Goal: Task Accomplishment & Management: Manage account settings

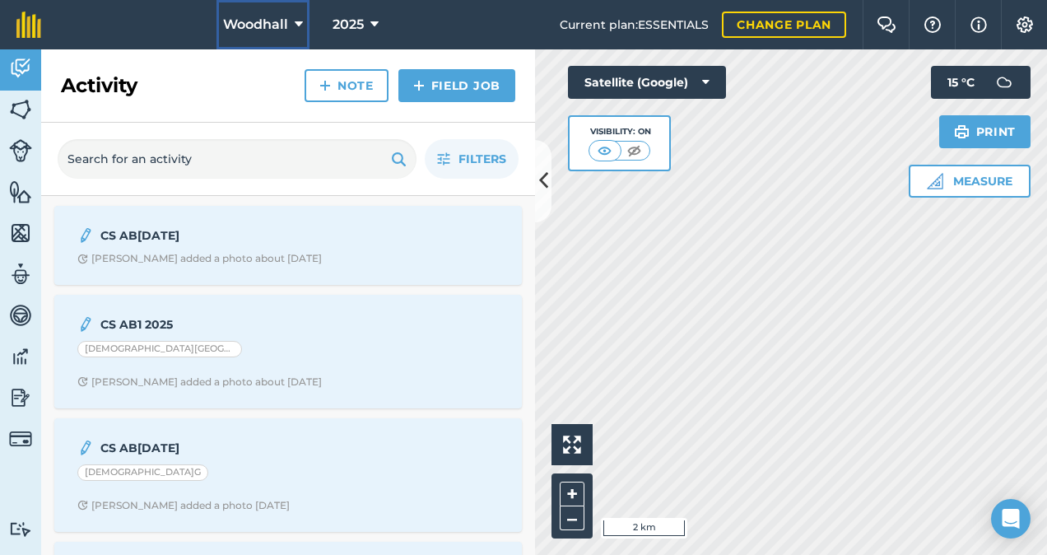
click at [295, 24] on icon at bounding box center [299, 25] width 8 height 20
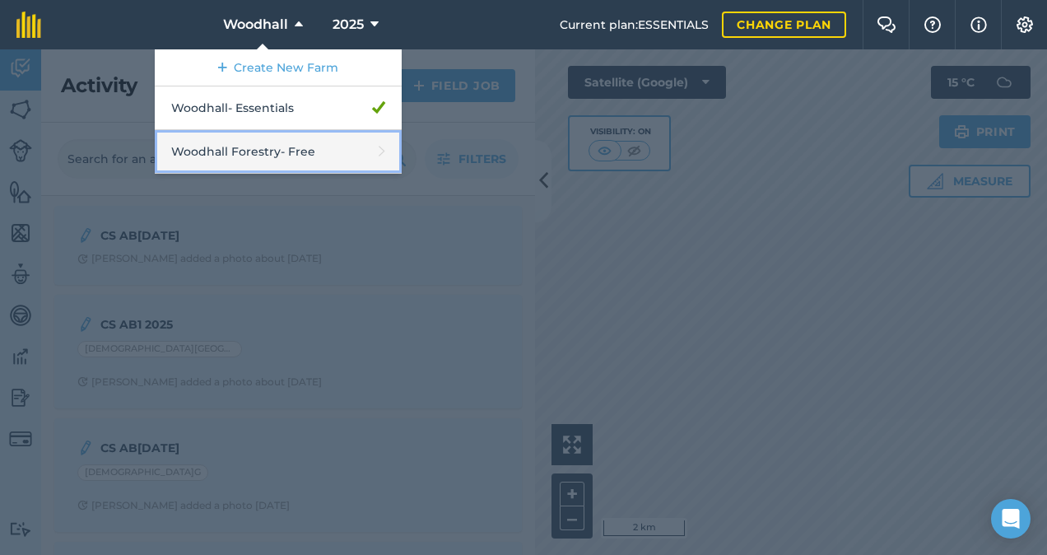
click at [283, 150] on link "Woodhall Forestry - Free" at bounding box center [278, 152] width 247 height 44
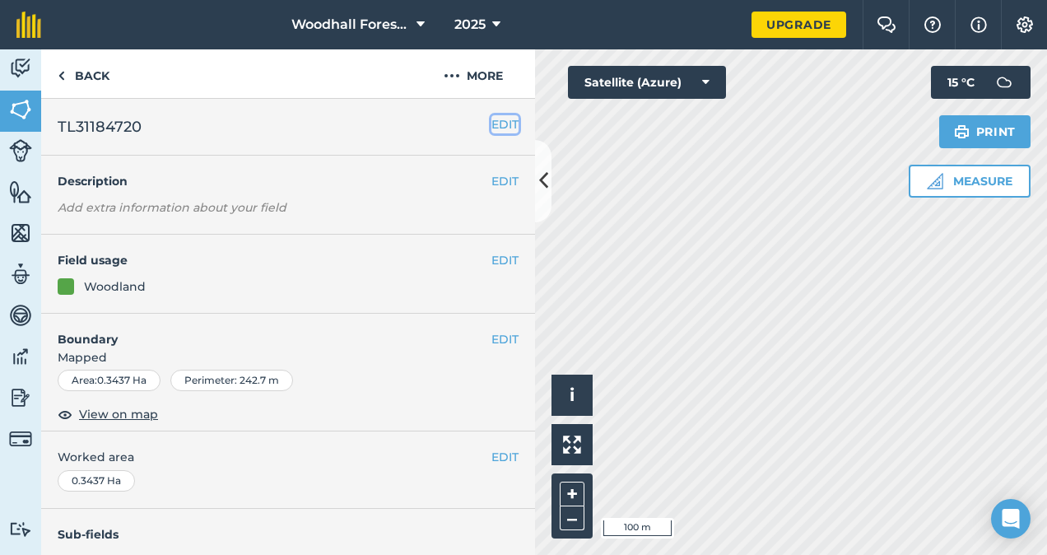
click at [492, 122] on button "EDIT" at bounding box center [505, 124] width 27 height 18
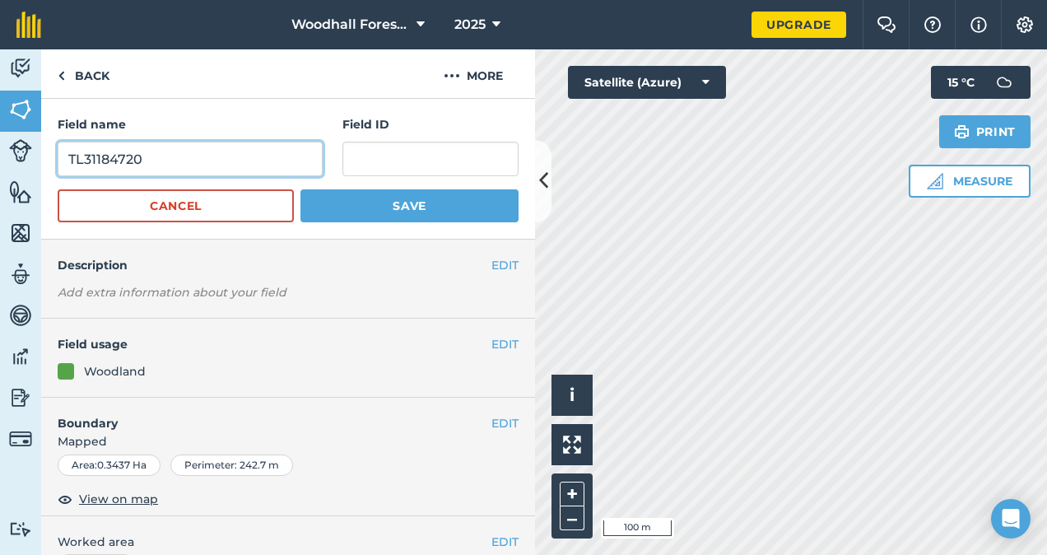
click at [239, 159] on input "TL31184720" at bounding box center [190, 159] width 265 height 35
type input "T"
type input "Home farm"
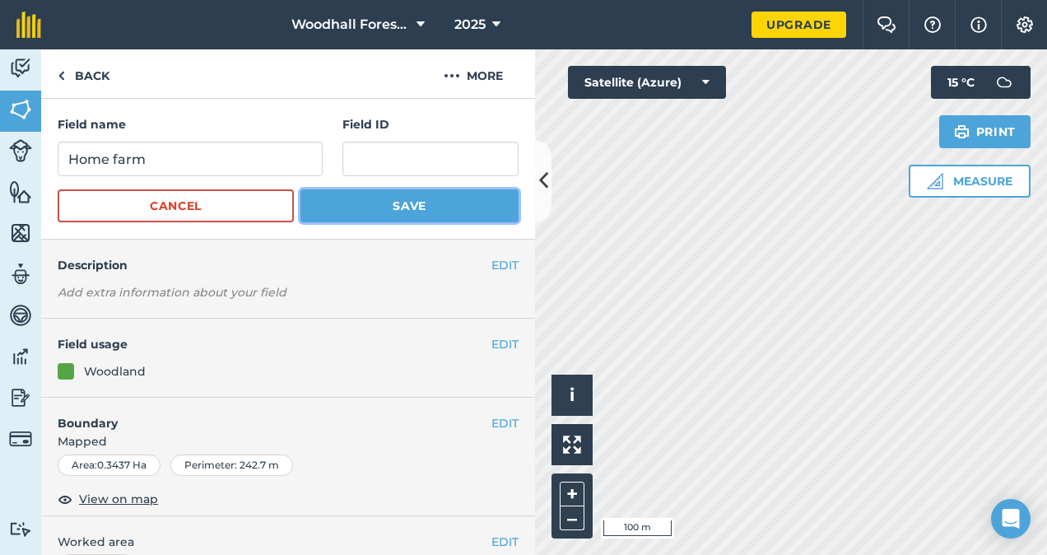
click at [357, 203] on button "Save" at bounding box center [410, 205] width 218 height 33
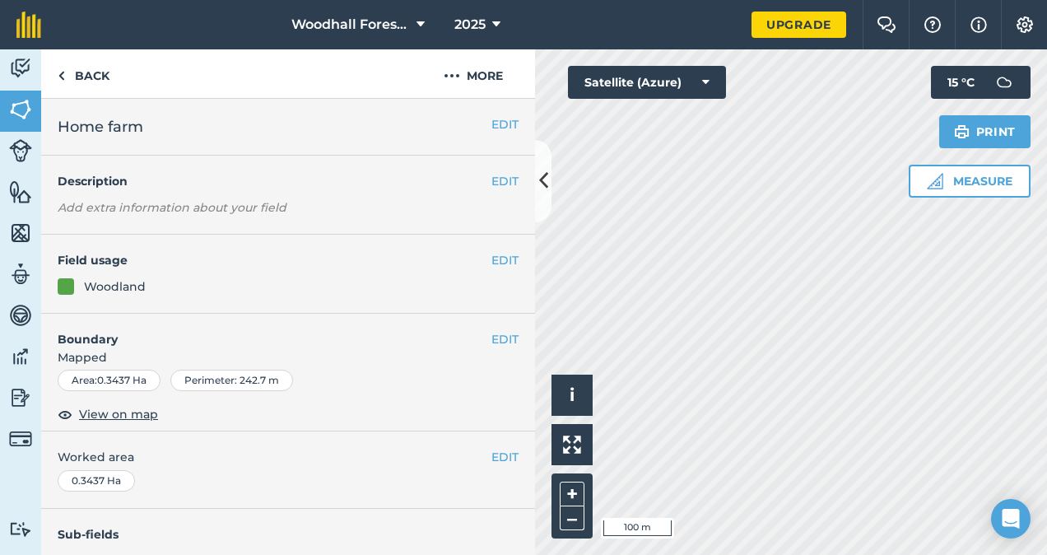
click at [259, 209] on em "Add extra information about your field" at bounding box center [172, 207] width 229 height 15
click at [492, 181] on button "EDIT" at bounding box center [505, 181] width 27 height 18
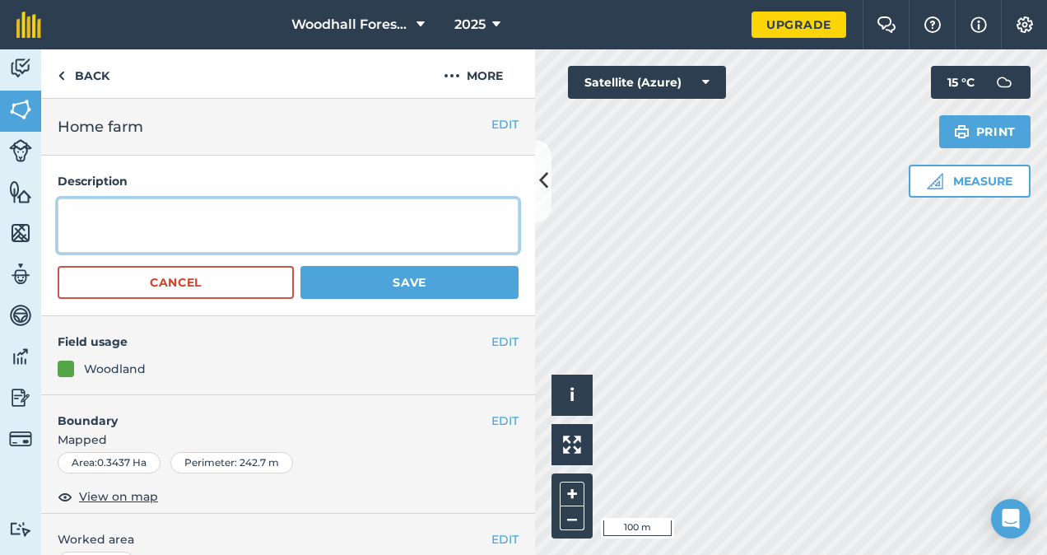
click at [378, 238] on textarea at bounding box center [288, 225] width 461 height 54
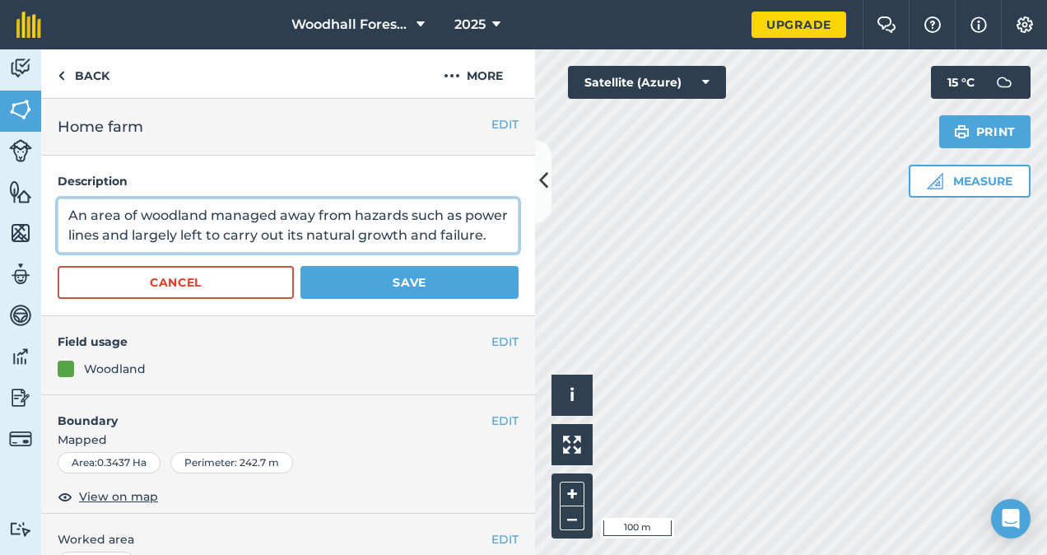
type textarea "An area of woodland managed away from hazards such as power lines and largely l…"
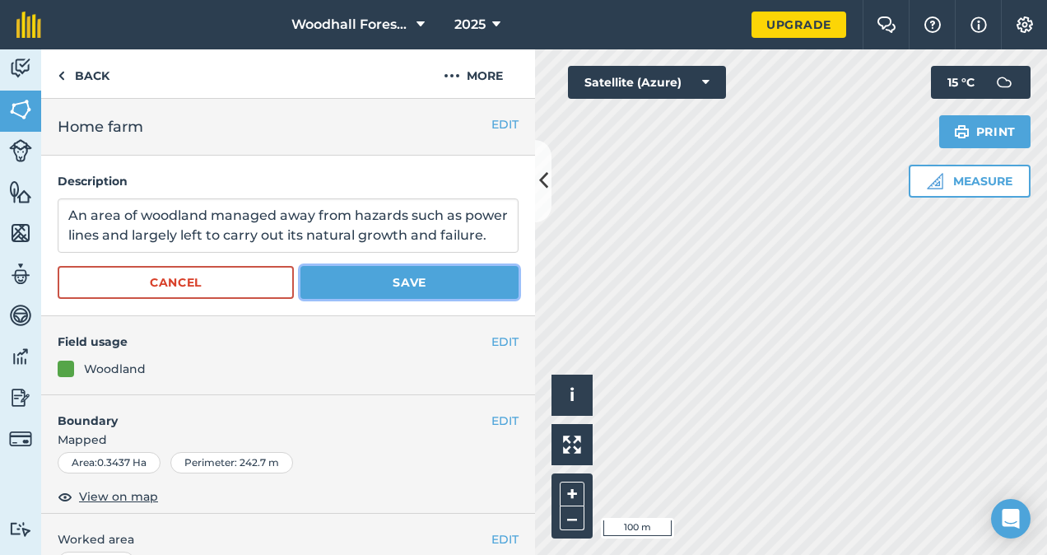
click at [399, 299] on button "Save" at bounding box center [410, 282] width 218 height 33
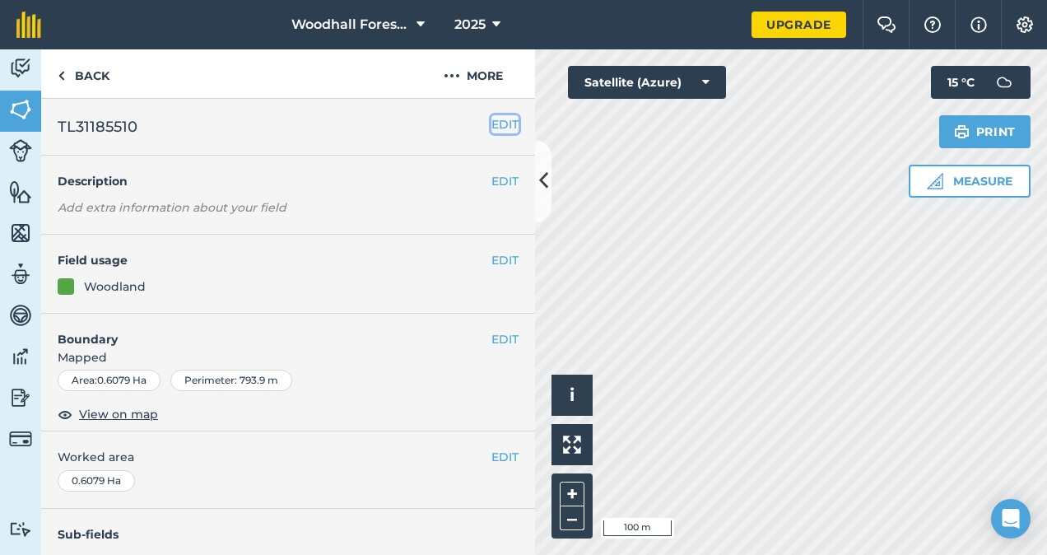
click at [492, 126] on button "EDIT" at bounding box center [505, 124] width 27 height 18
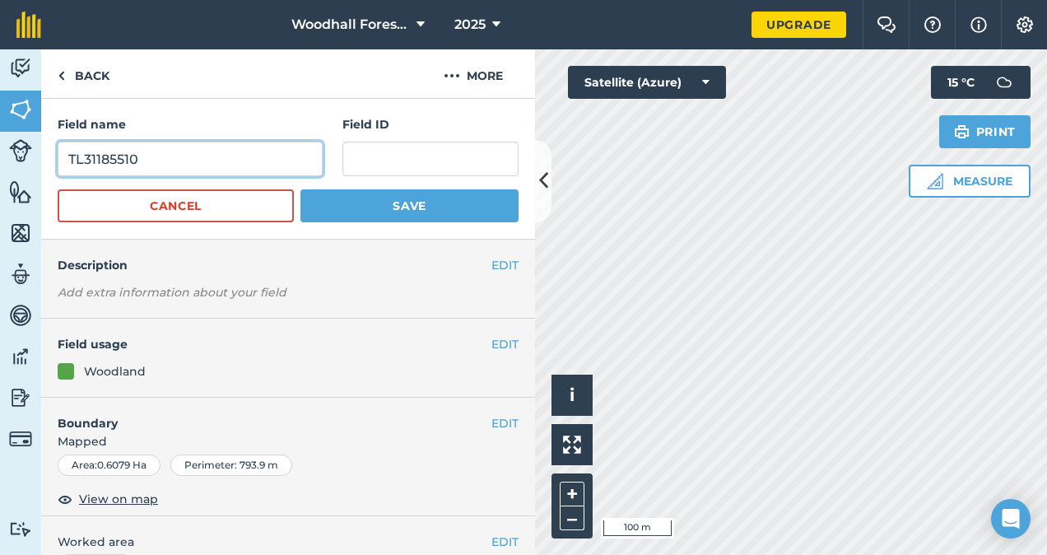
click at [210, 167] on input "TL31185510" at bounding box center [190, 159] width 265 height 35
type input "T"
type input "Home Farm"
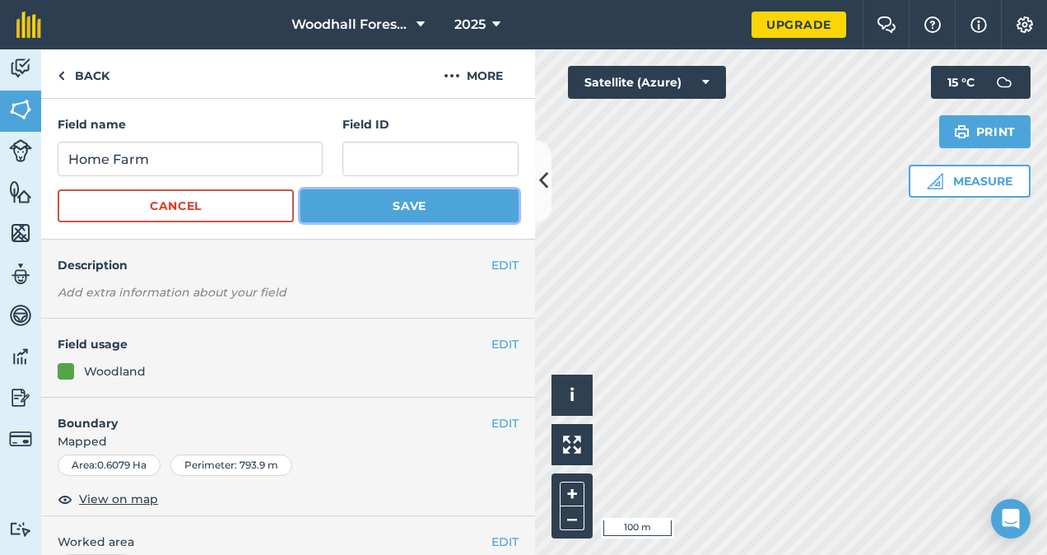
click at [364, 201] on button "Save" at bounding box center [410, 205] width 218 height 33
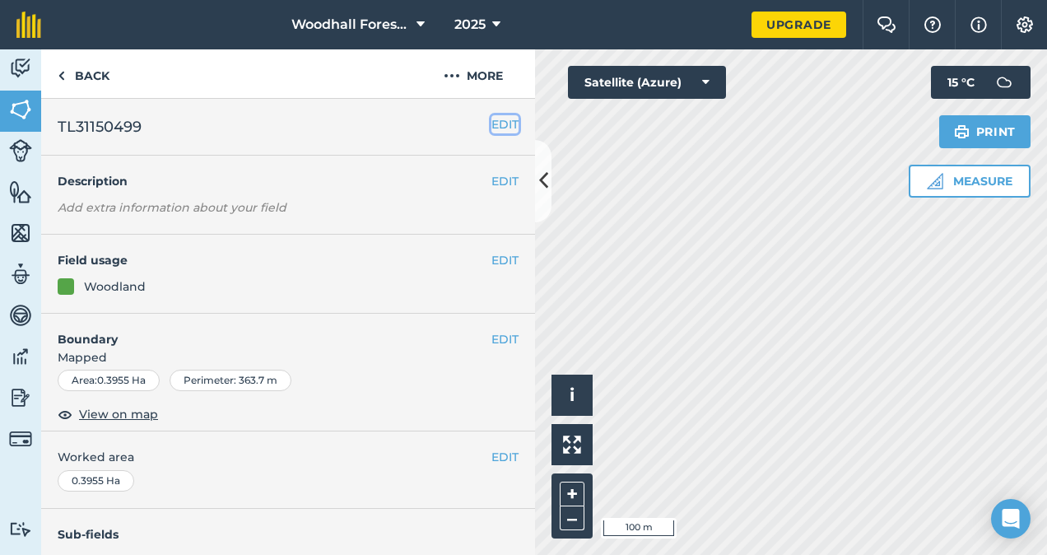
click at [493, 129] on button "EDIT" at bounding box center [505, 124] width 27 height 18
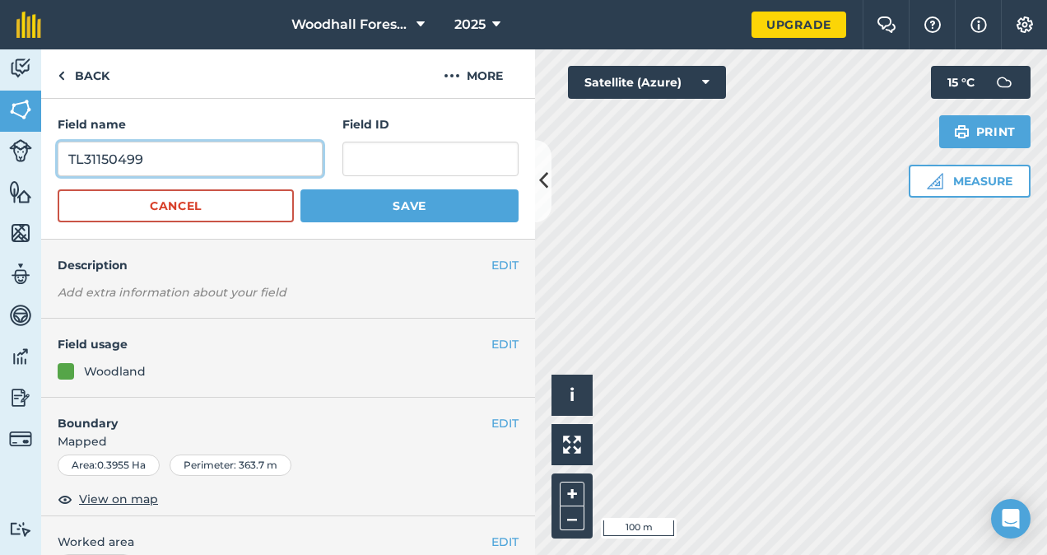
click at [161, 164] on input "TL31150499" at bounding box center [190, 159] width 265 height 35
type input "T"
type input "Hubbards"
click at [373, 188] on form "Field name Hubbards Field ID Cancel Save" at bounding box center [288, 168] width 461 height 107
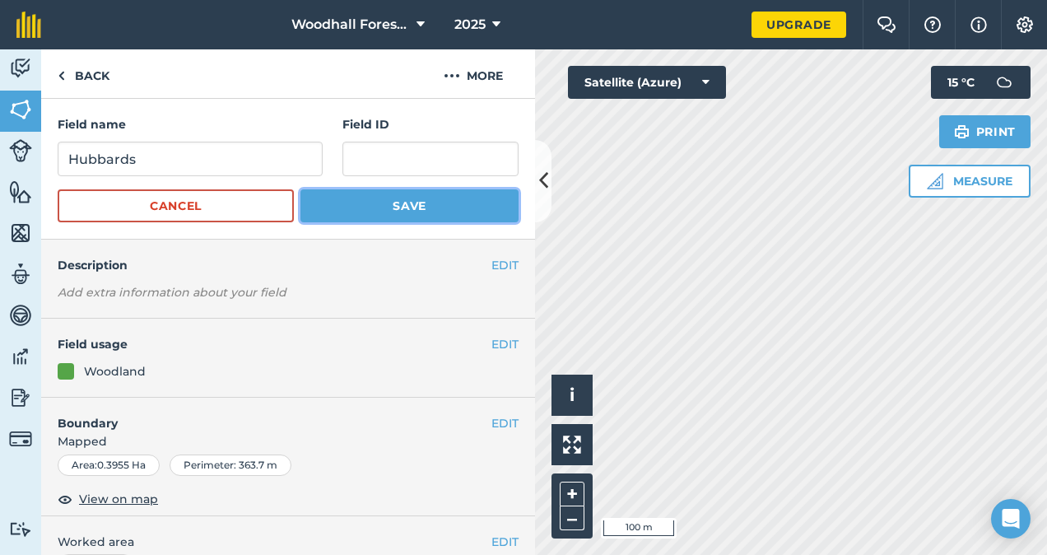
click at [387, 203] on button "Save" at bounding box center [410, 205] width 218 height 33
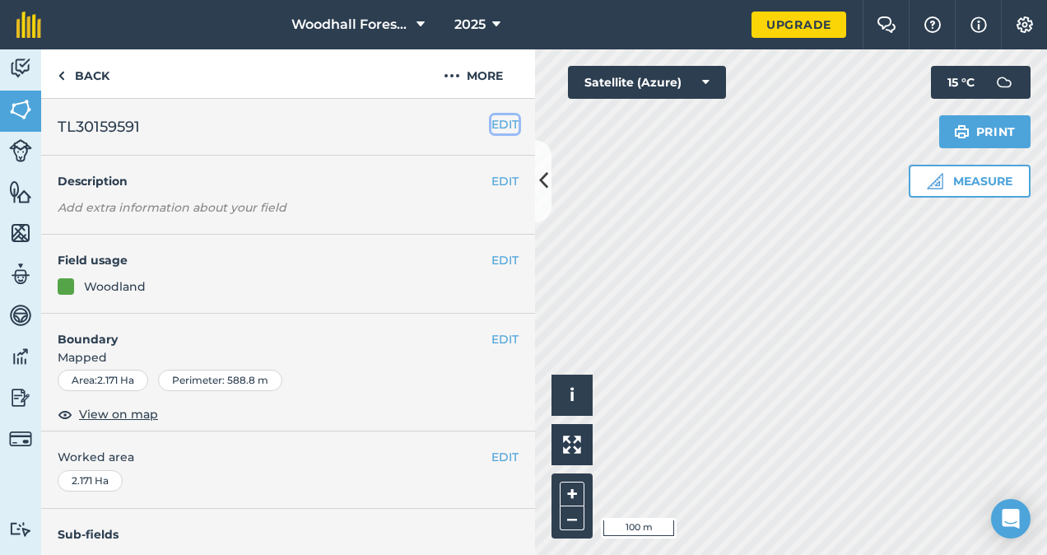
click at [492, 133] on button "EDIT" at bounding box center [505, 124] width 27 height 18
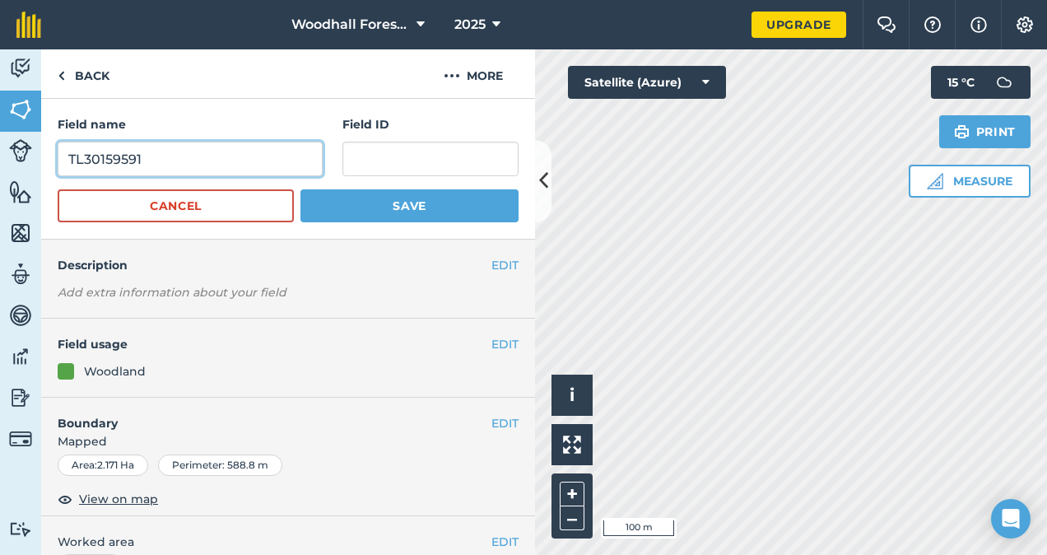
click at [252, 156] on input "TL30159591" at bounding box center [190, 159] width 265 height 35
type input "T"
type input "Hubbards"
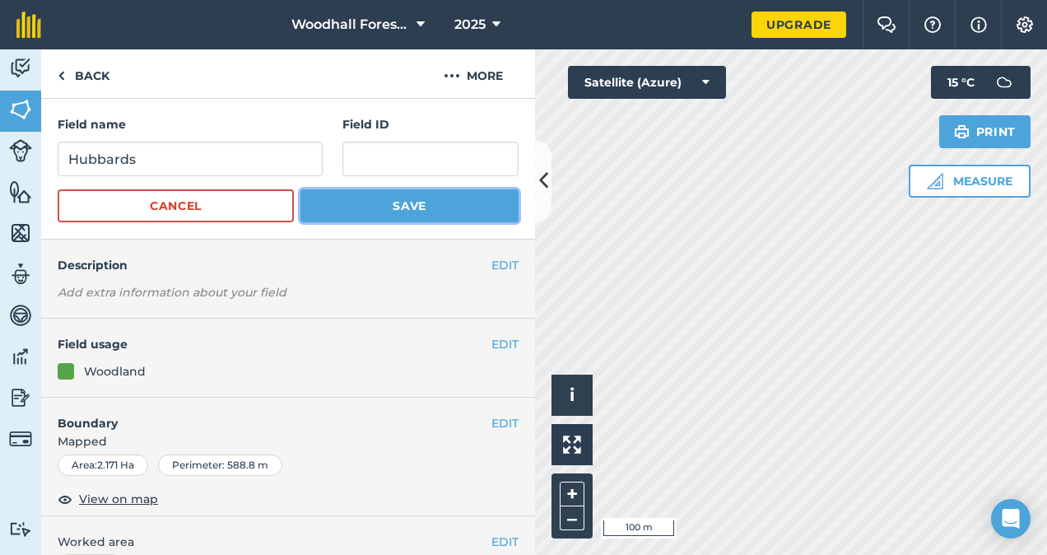
click at [417, 217] on button "Save" at bounding box center [410, 205] width 218 height 33
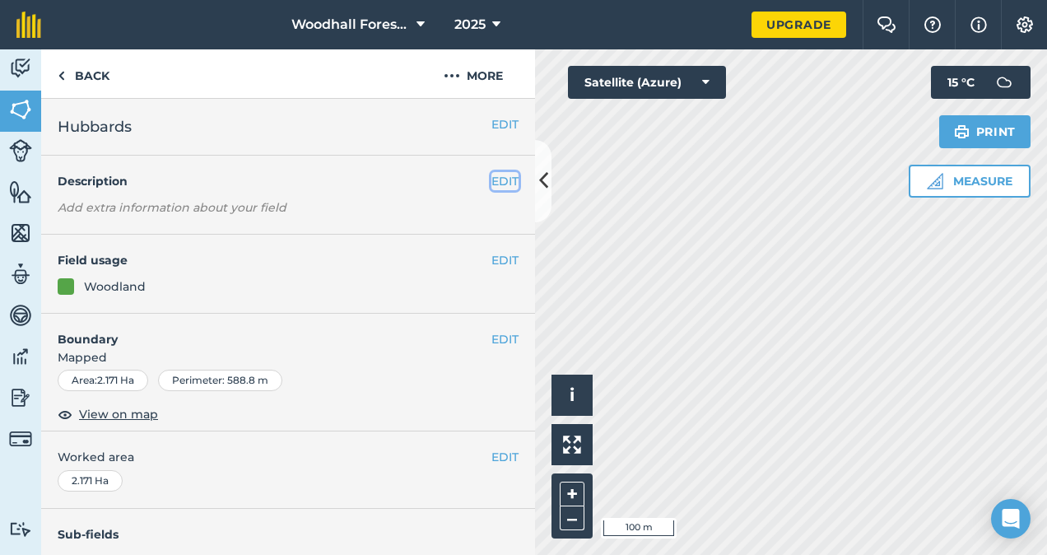
click at [492, 184] on button "EDIT" at bounding box center [505, 181] width 27 height 18
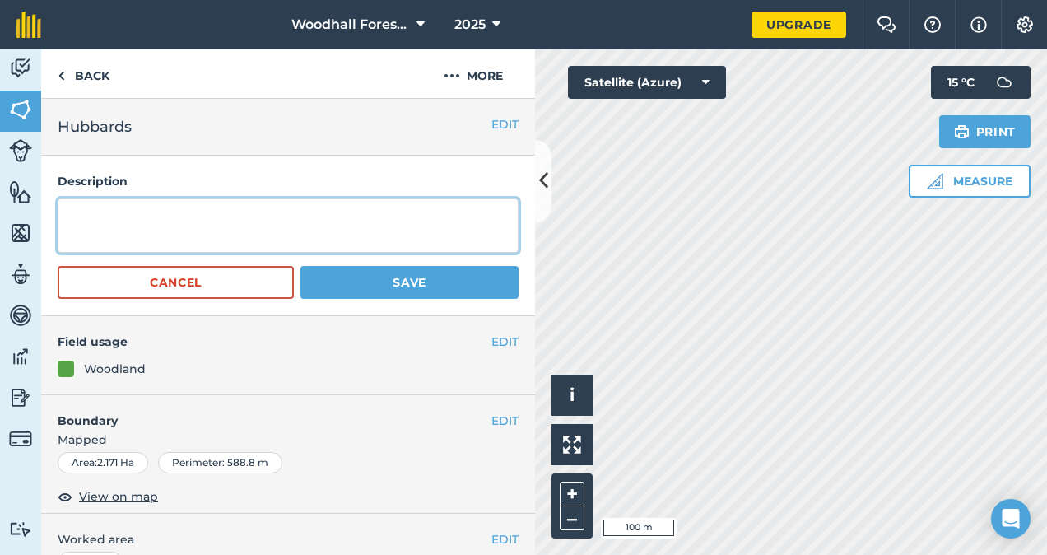
click at [410, 222] on textarea at bounding box center [288, 225] width 461 height 54
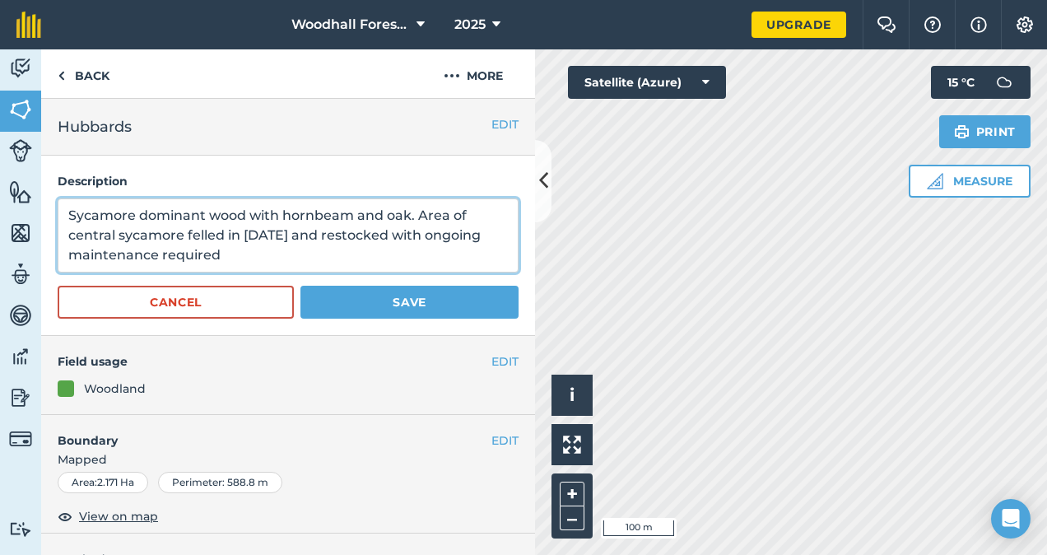
type textarea "Sycamore dominant wood with hornbeam and oak. Area of central sycamore felled i…"
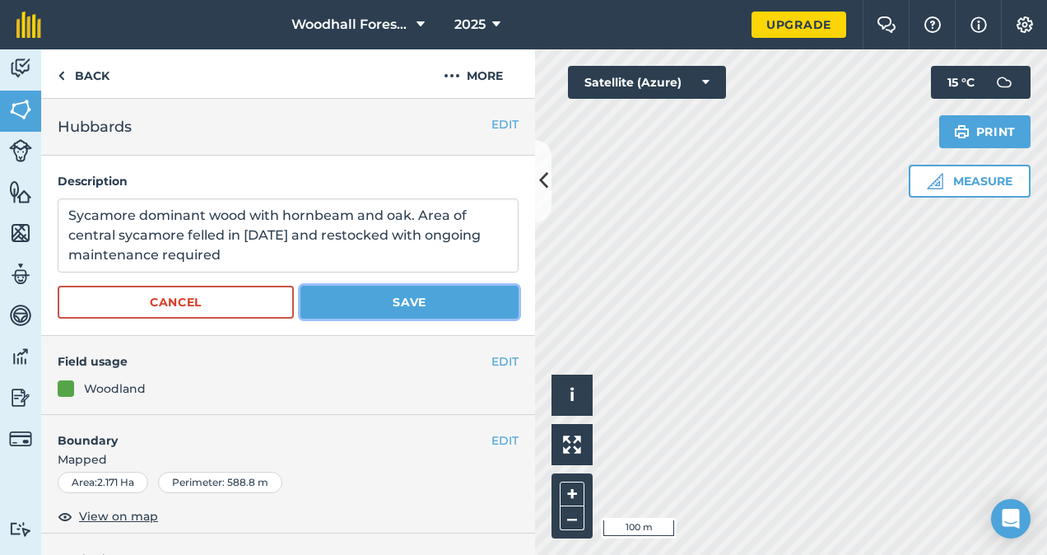
click at [404, 299] on button "Save" at bounding box center [410, 302] width 218 height 33
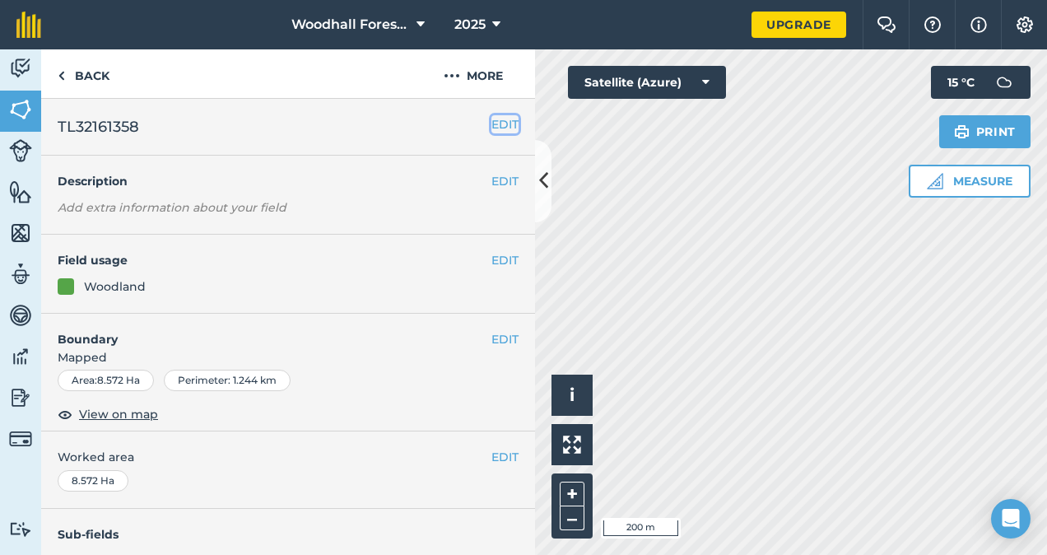
click at [492, 130] on button "EDIT" at bounding box center [505, 124] width 27 height 18
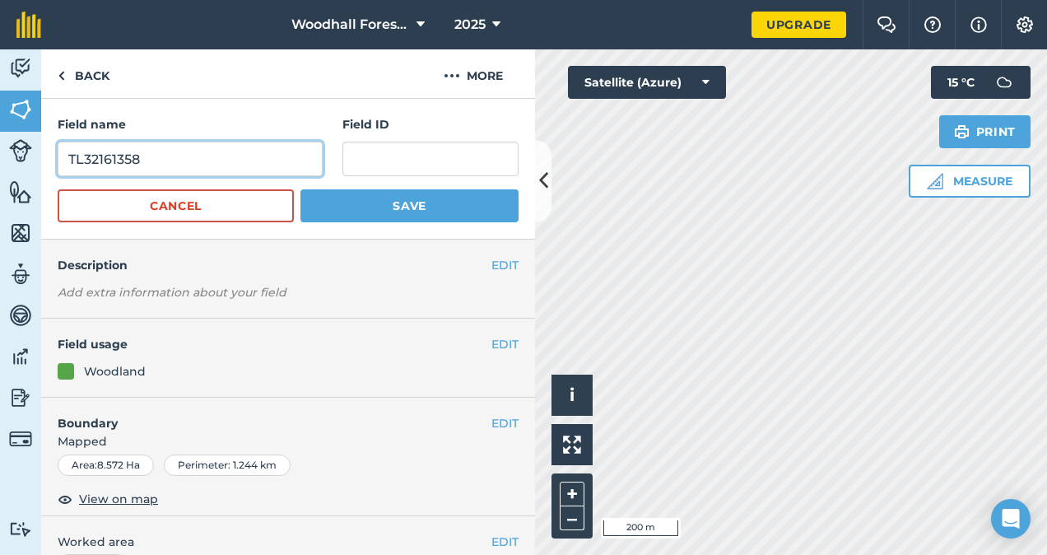
click at [244, 166] on input "TL32161358" at bounding box center [190, 159] width 265 height 35
type input "T"
type input "Upper Stoneyhills"
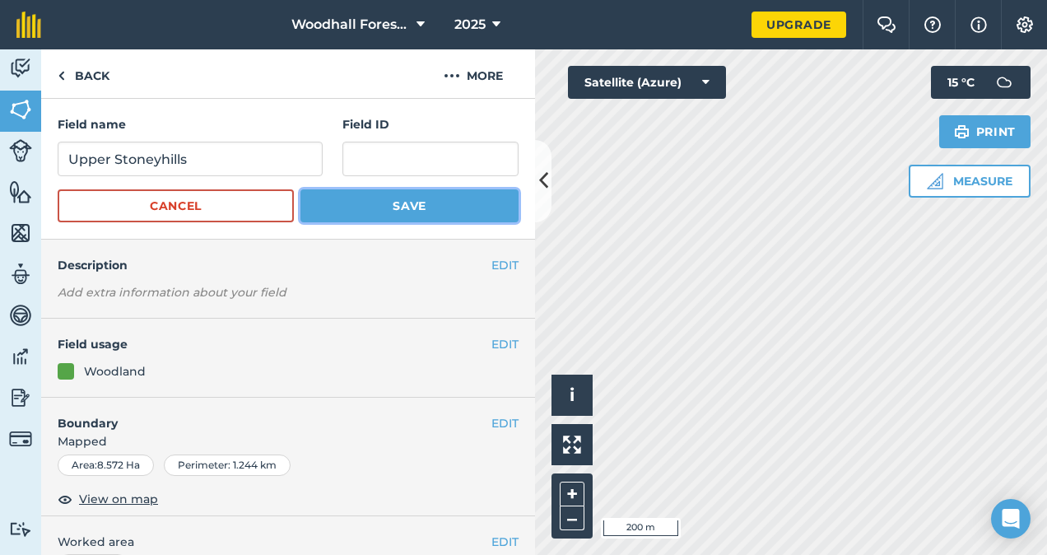
click at [379, 198] on button "Save" at bounding box center [410, 205] width 218 height 33
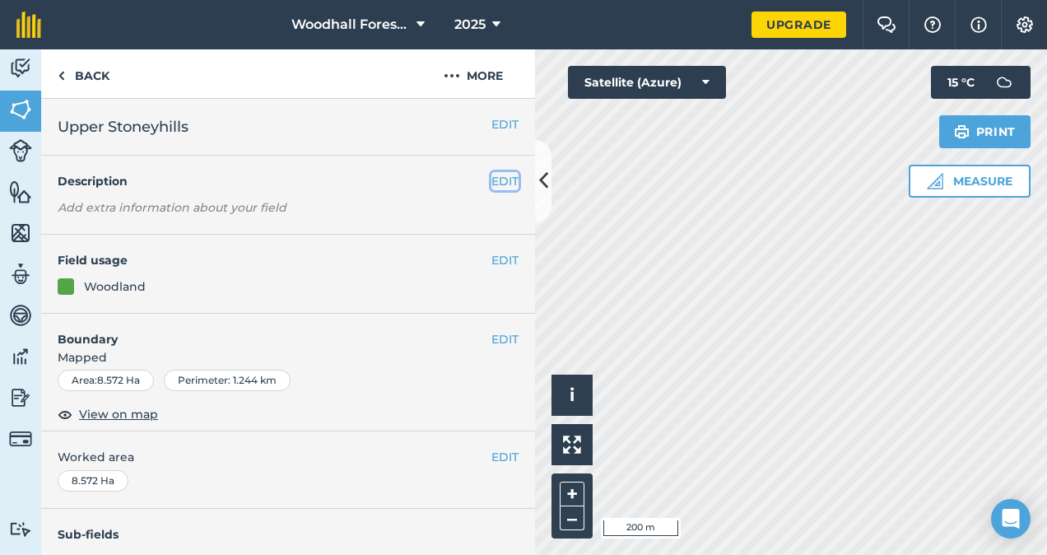
click at [495, 183] on button "EDIT" at bounding box center [505, 181] width 27 height 18
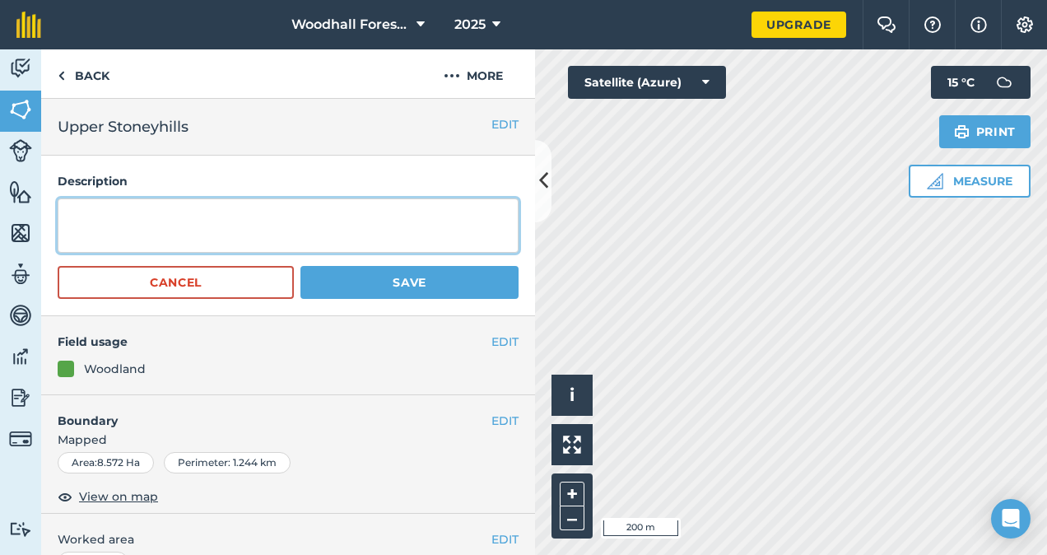
click at [364, 212] on textarea at bounding box center [288, 225] width 461 height 54
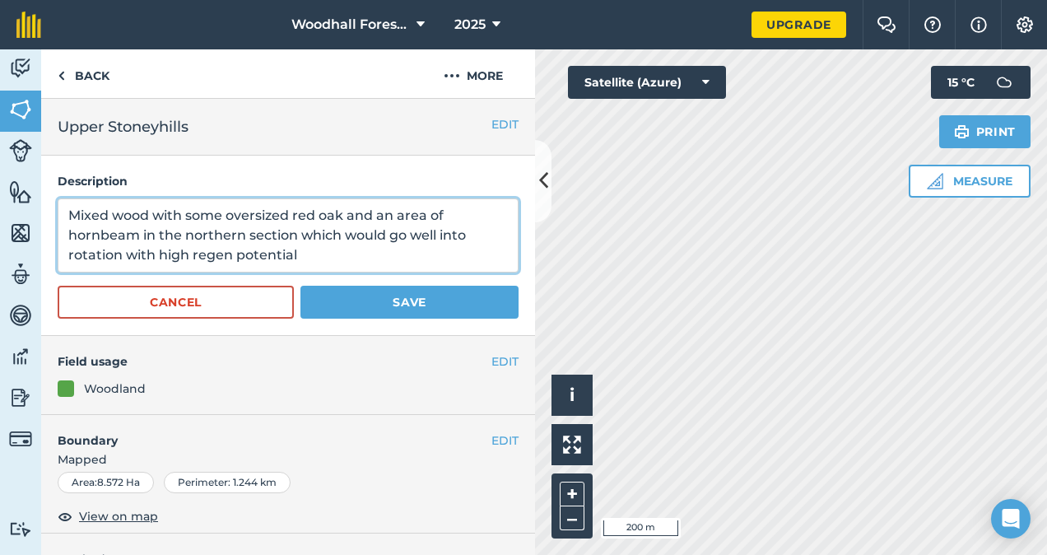
type textarea "Mixed wood with some oversized red oak and an area of hornbeam in the northern …"
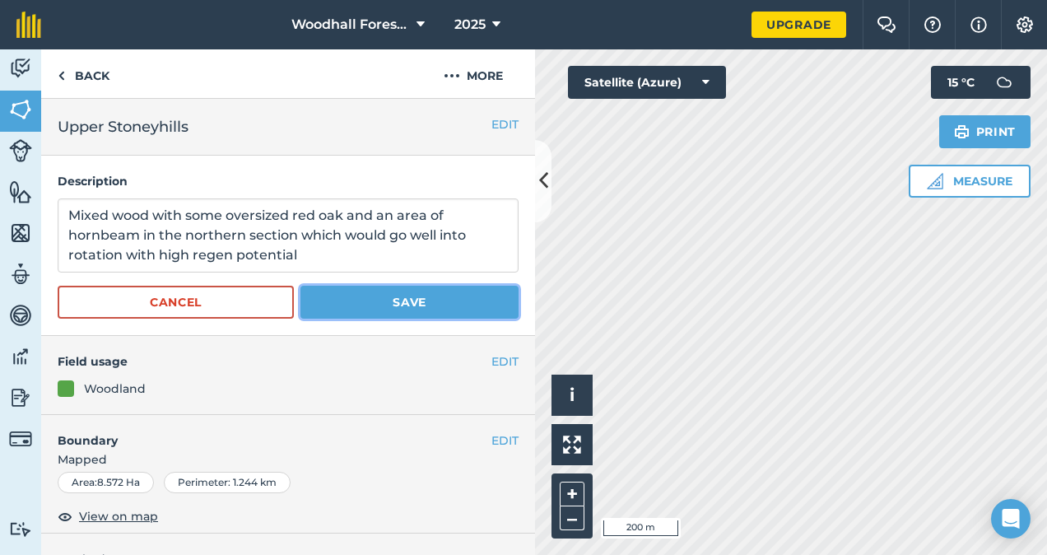
click at [399, 296] on button "Save" at bounding box center [410, 302] width 218 height 33
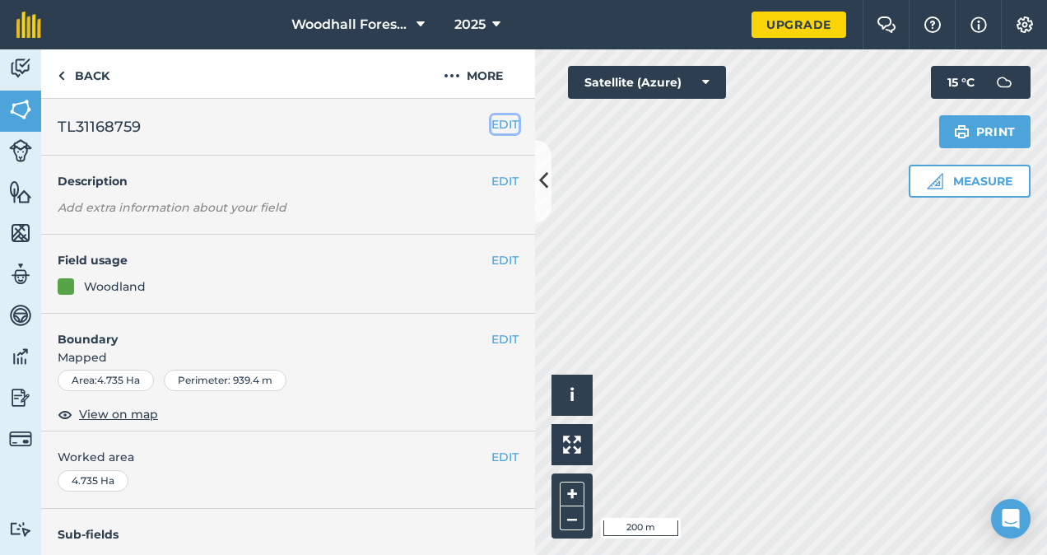
click at [505, 124] on button "EDIT" at bounding box center [505, 124] width 27 height 18
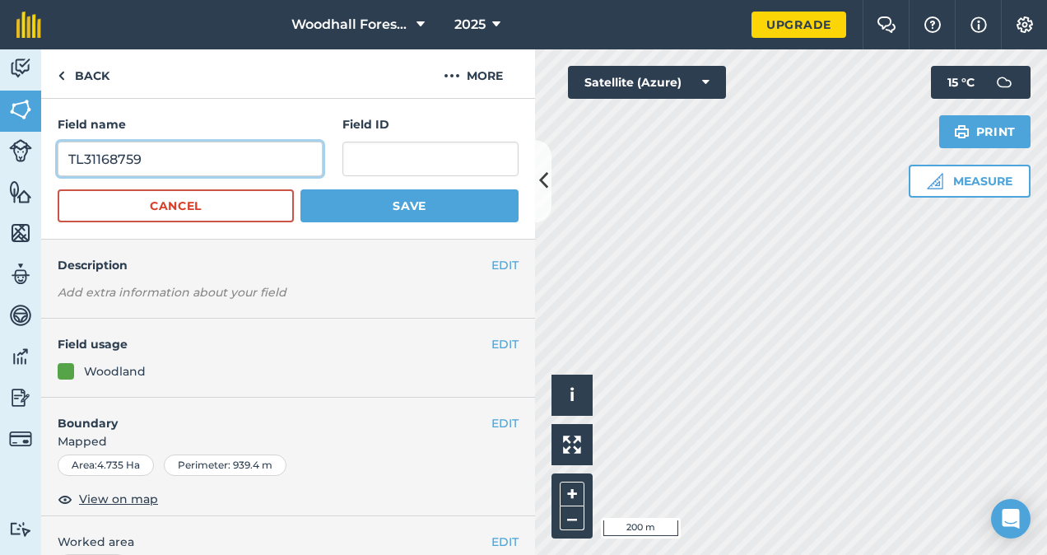
click at [239, 158] on input "TL31168759" at bounding box center [190, 159] width 265 height 35
type input "T"
type input "Lower Stoneyhills"
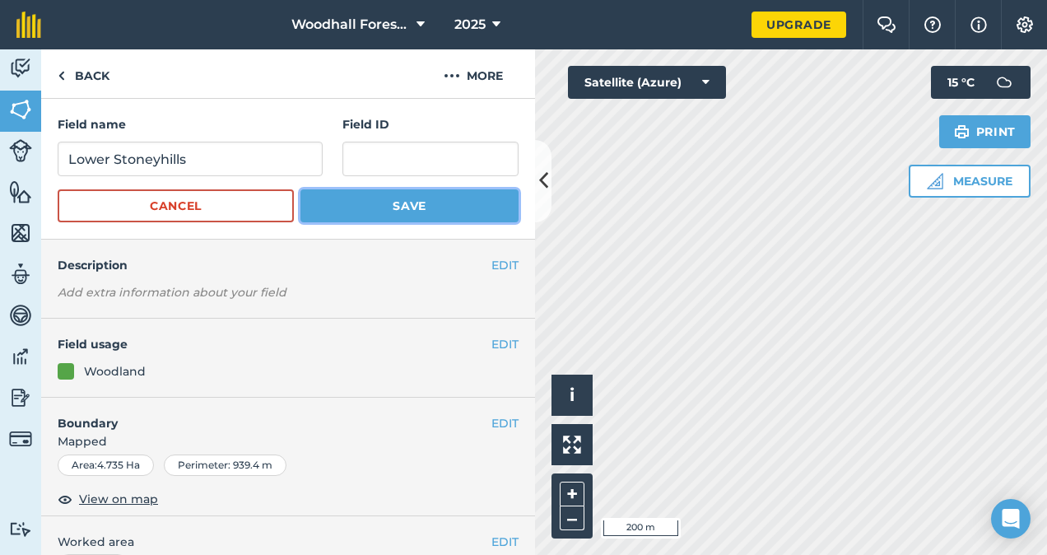
click at [357, 198] on button "Save" at bounding box center [410, 205] width 218 height 33
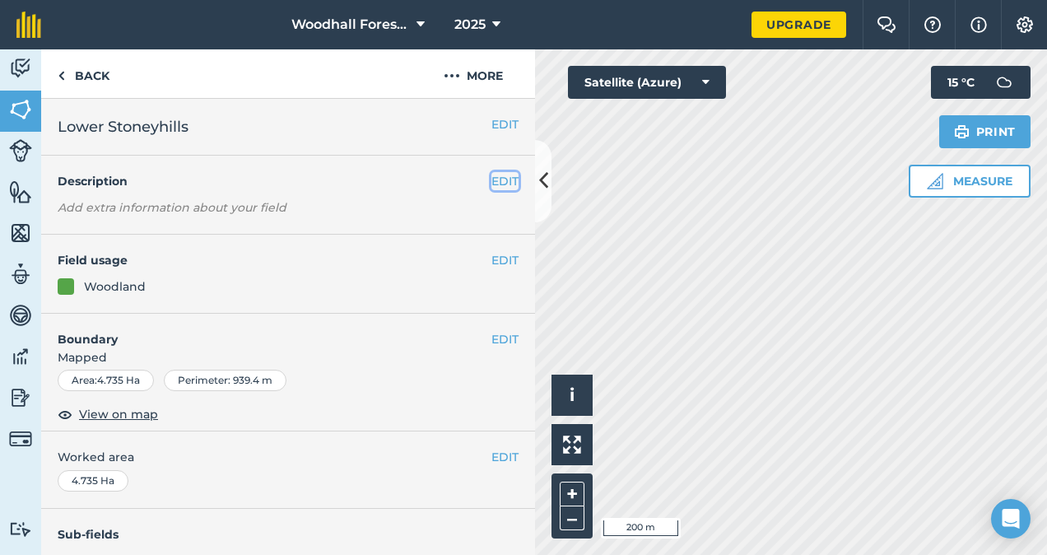
click at [496, 181] on button "EDIT" at bounding box center [505, 181] width 27 height 18
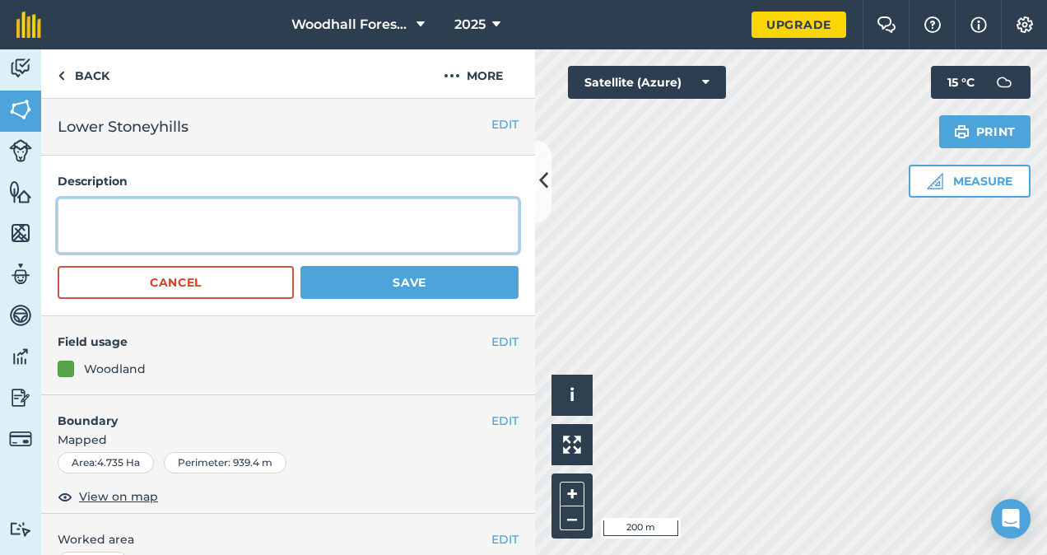
click at [264, 227] on textarea at bounding box center [288, 225] width 461 height 54
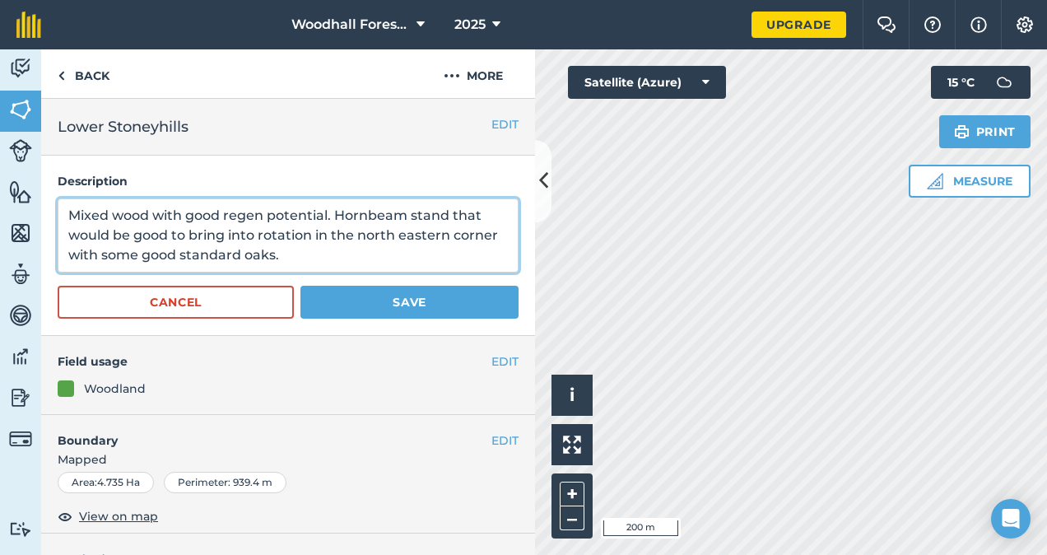
type textarea "Mixed wood with good regen potential. Hornbeam stand that would be good to brin…"
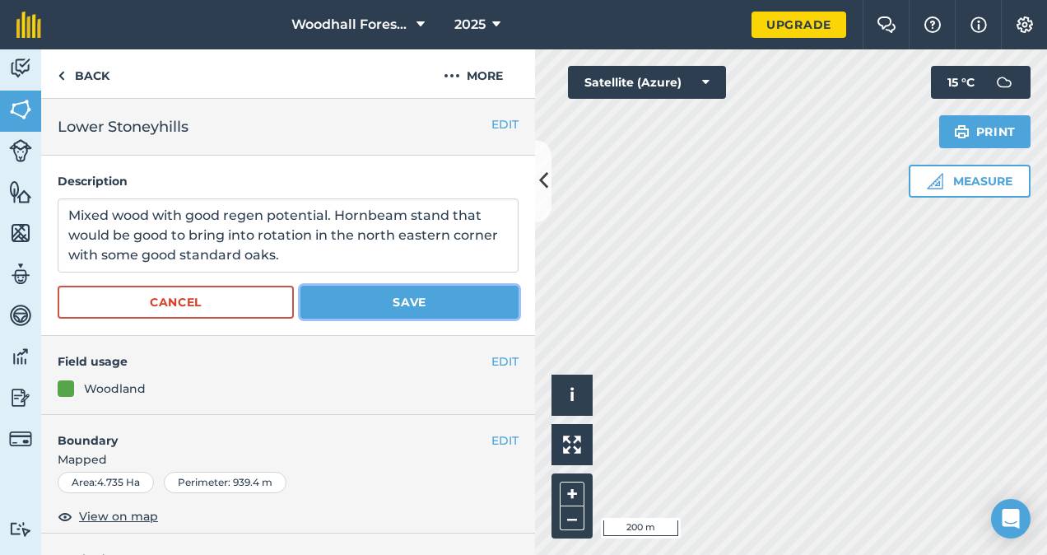
click at [411, 311] on button "Save" at bounding box center [410, 302] width 218 height 33
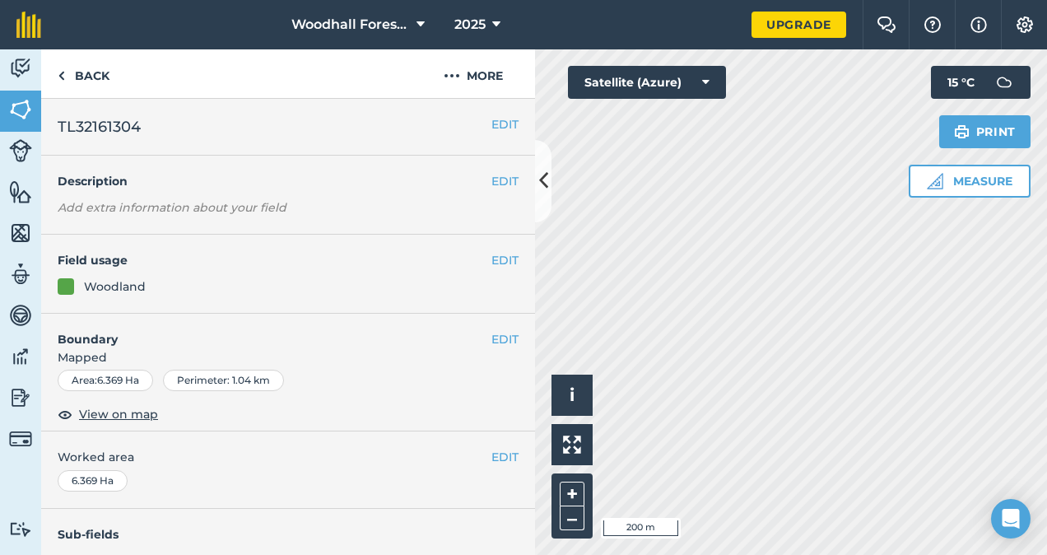
click at [492, 114] on div "EDIT TL32161304" at bounding box center [288, 127] width 494 height 57
click at [492, 119] on button "EDIT" at bounding box center [505, 124] width 27 height 18
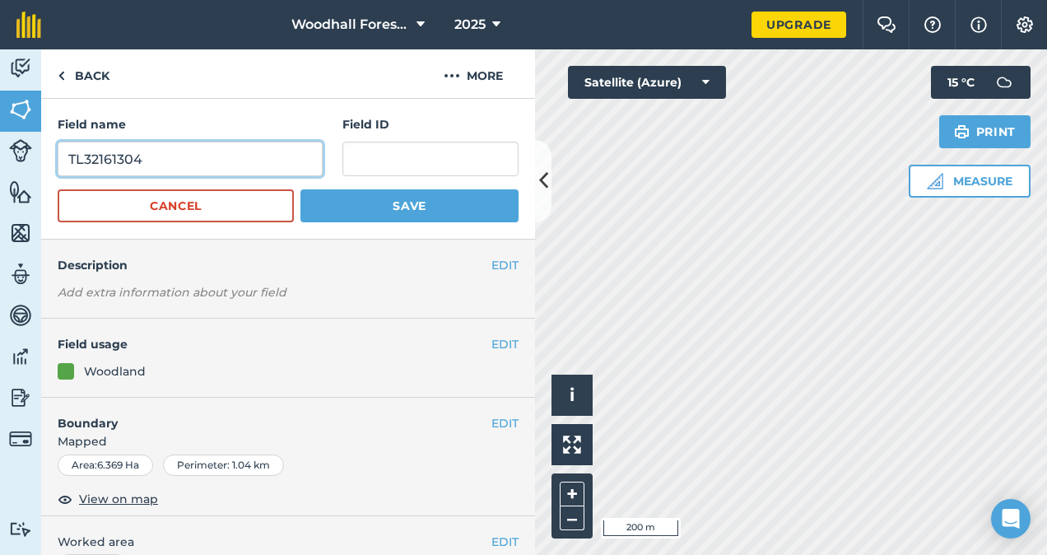
click at [278, 168] on input "TL32161304" at bounding box center [190, 159] width 265 height 35
type input "T"
type input "Flowersash"
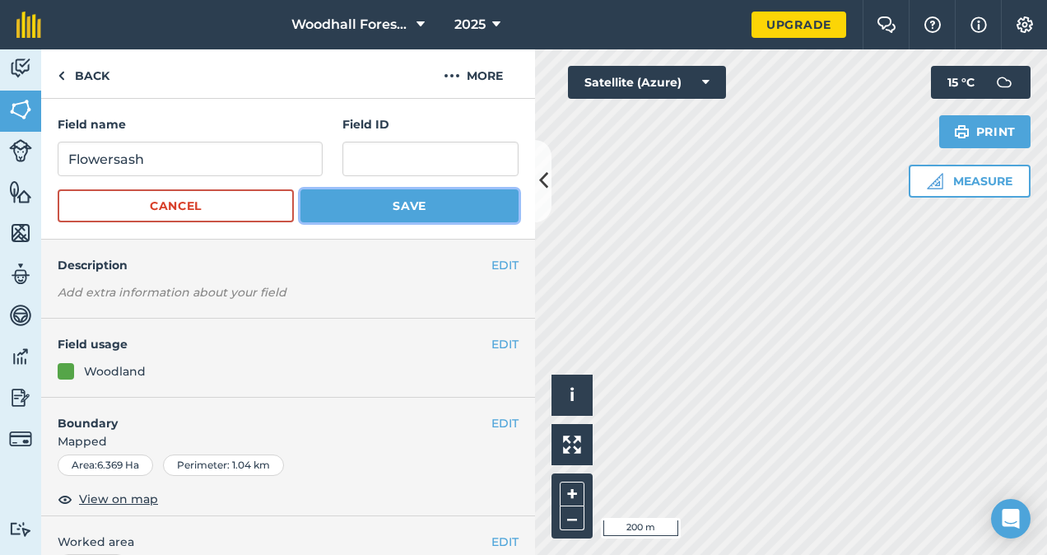
click at [393, 208] on button "Save" at bounding box center [410, 205] width 218 height 33
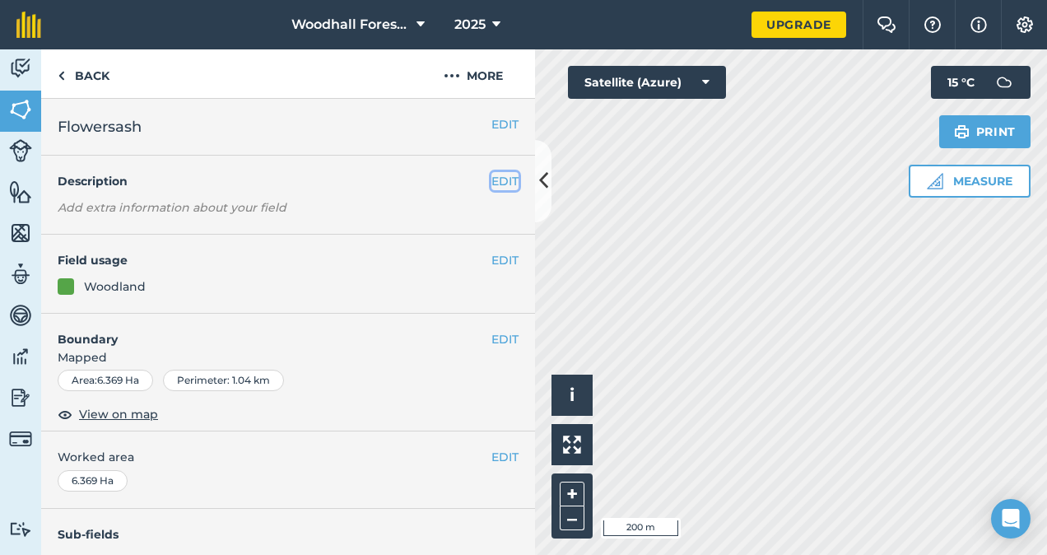
click at [497, 180] on button "EDIT" at bounding box center [505, 181] width 27 height 18
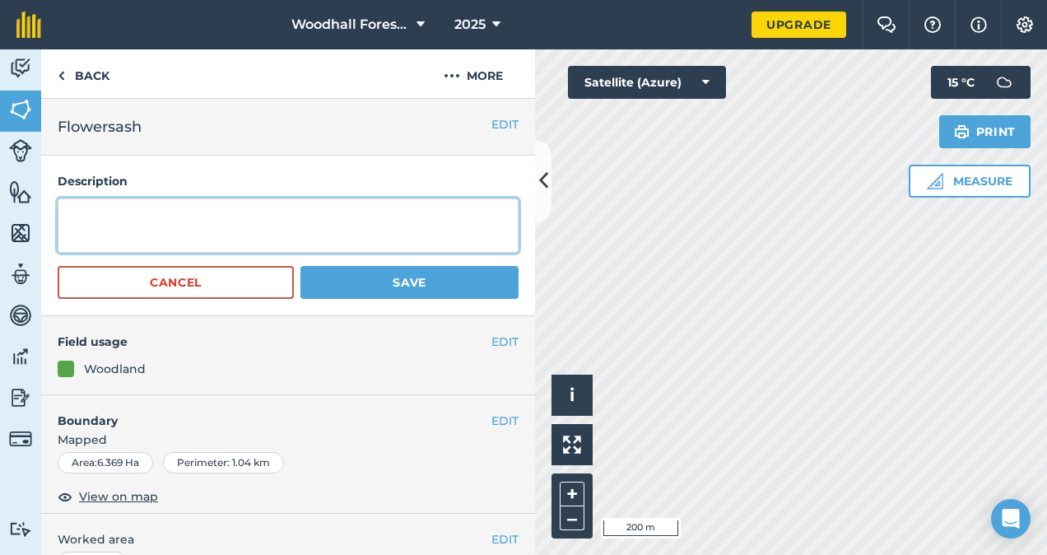
click at [413, 226] on textarea at bounding box center [288, 225] width 461 height 54
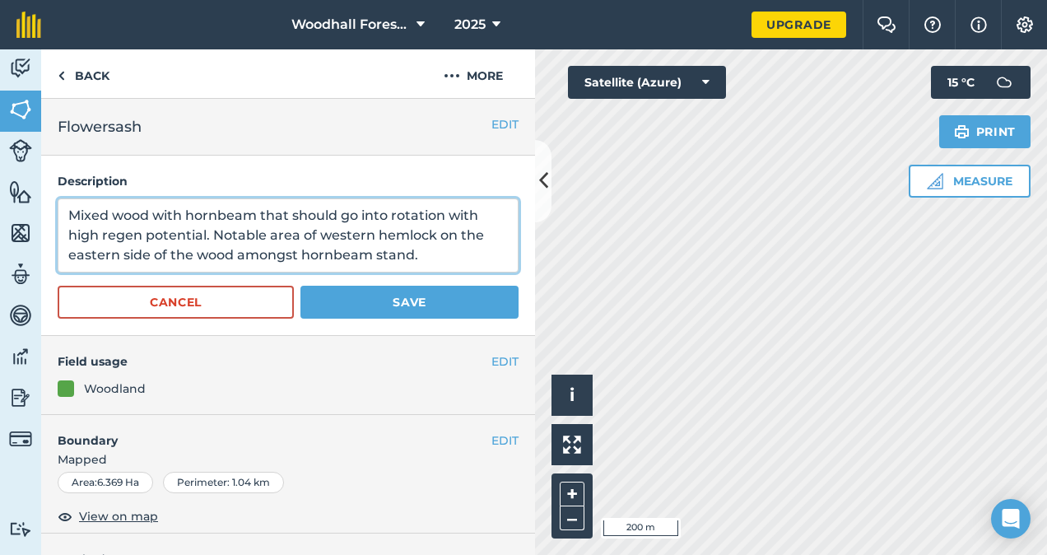
type textarea "Mixed wood with hornbeam that should go into rotation with high regen potential…"
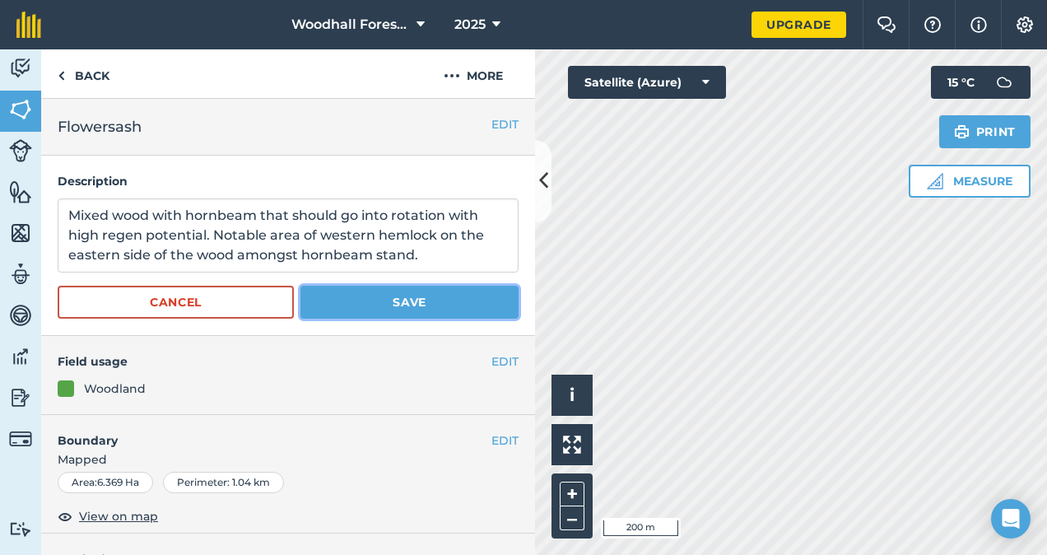
click at [400, 298] on button "Save" at bounding box center [410, 302] width 218 height 33
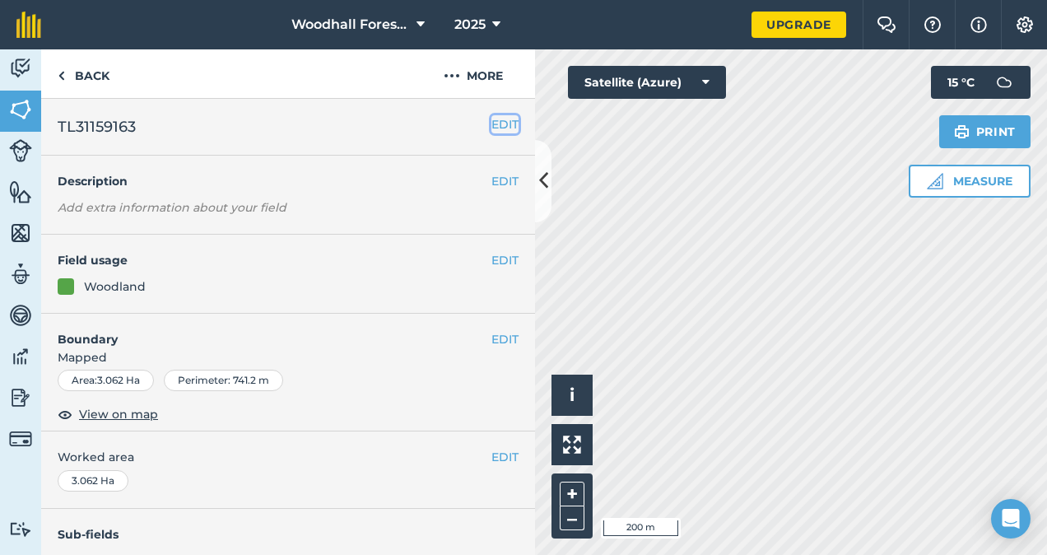
click at [492, 119] on button "EDIT" at bounding box center [505, 124] width 27 height 18
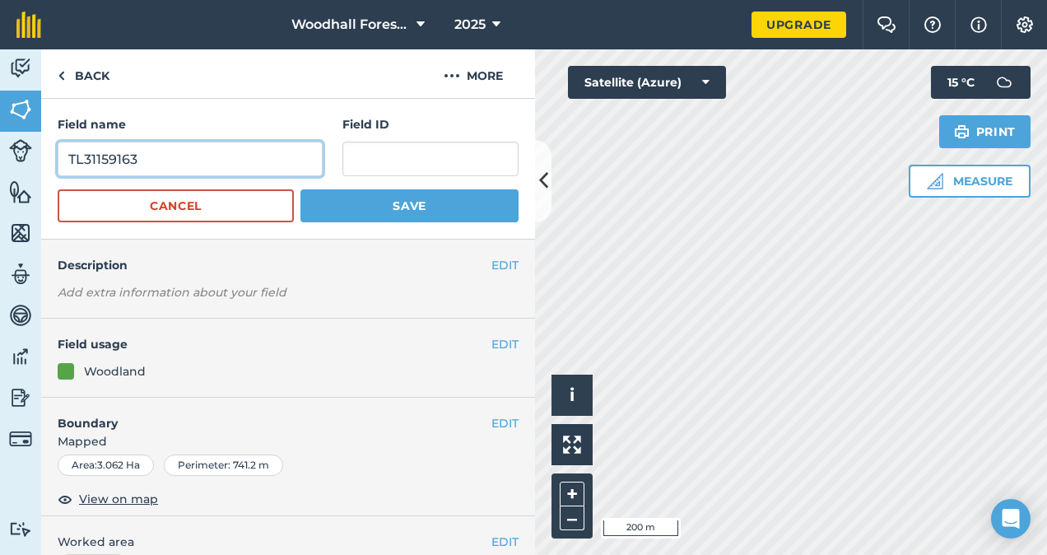
click at [233, 158] on input "TL31159163" at bounding box center [190, 159] width 265 height 35
type input "T"
type input "Bardon Clumps"
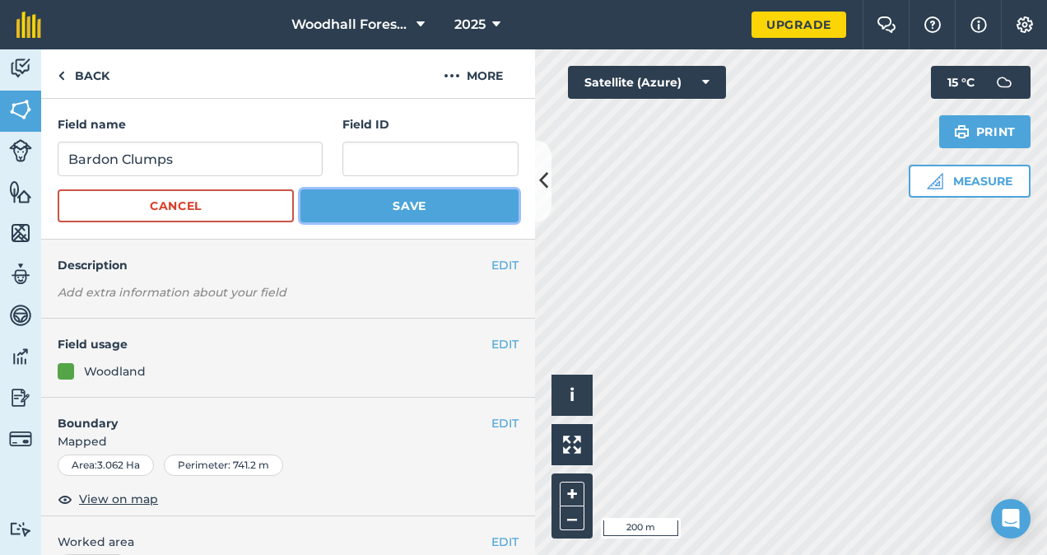
click at [401, 193] on button "Save" at bounding box center [410, 205] width 218 height 33
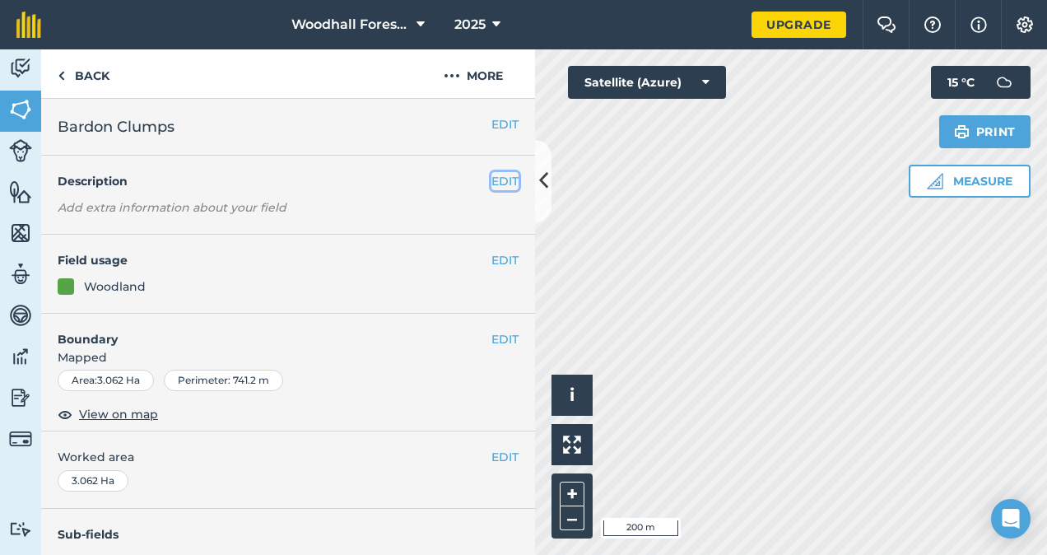
click at [492, 189] on button "EDIT" at bounding box center [505, 181] width 27 height 18
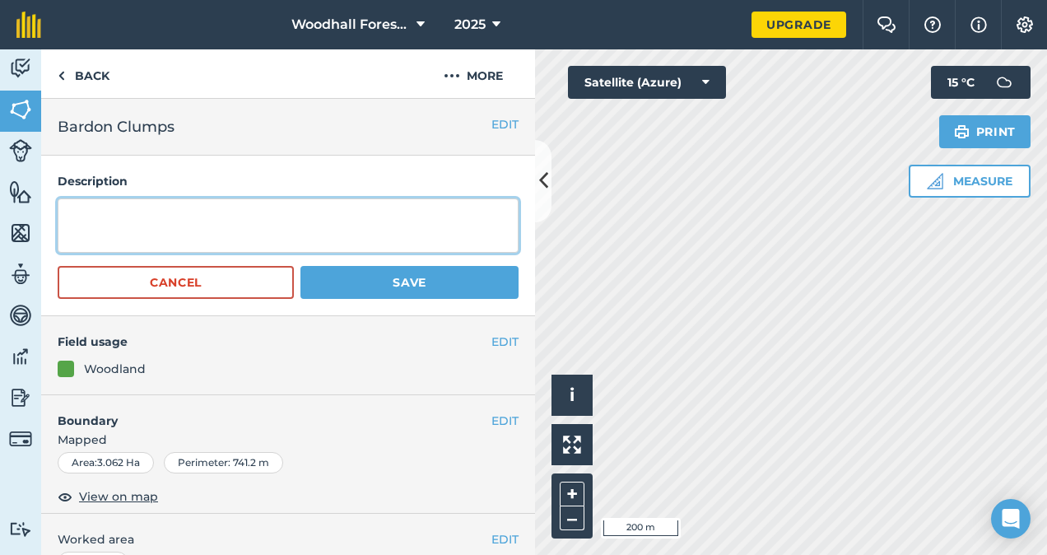
click at [273, 222] on textarea at bounding box center [288, 225] width 461 height 54
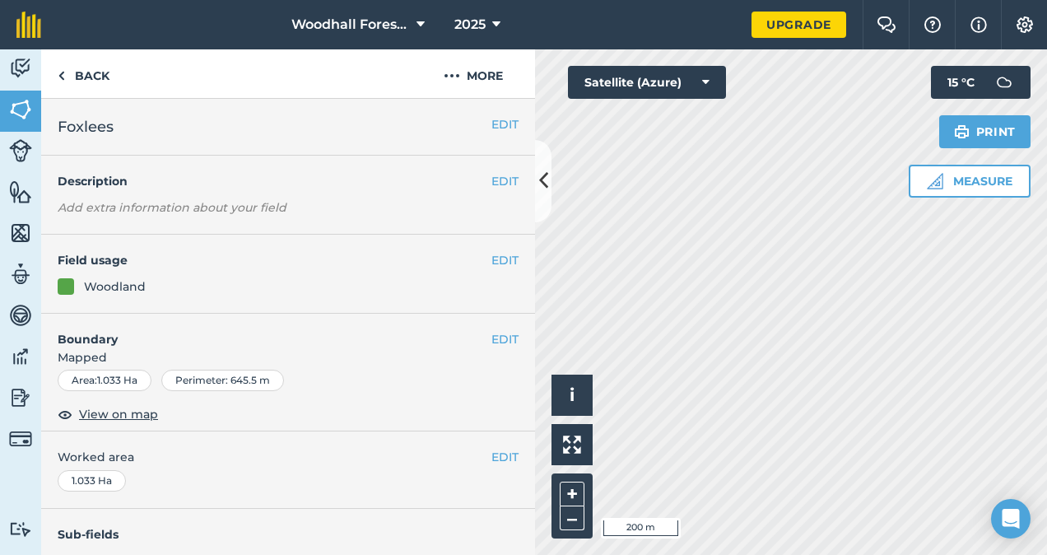
click at [625, 554] on html "Woodhall Forestry 2025 Upgrade Farm Chat Help Info Settings Map printing is not…" at bounding box center [523, 277] width 1047 height 555
click at [492, 175] on button "EDIT" at bounding box center [505, 181] width 27 height 18
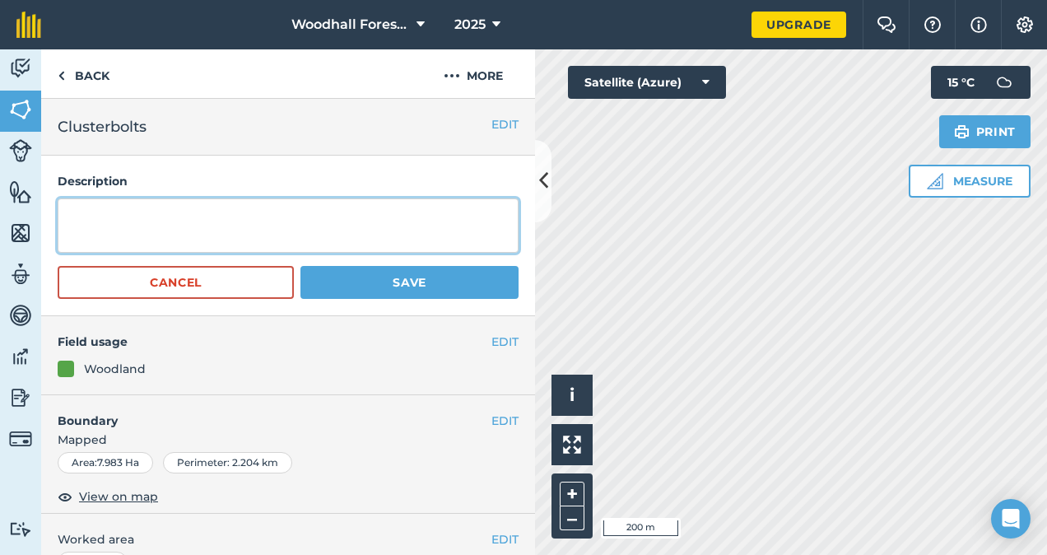
click at [347, 231] on textarea at bounding box center [288, 225] width 461 height 54
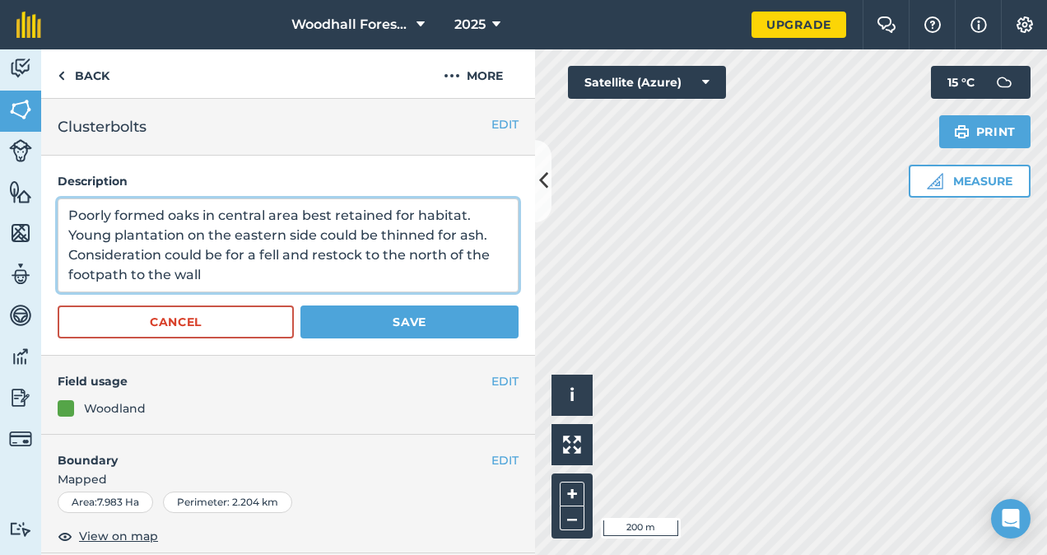
type textarea "Poorly formed oaks in central area best retained for habitat. Young plantation …"
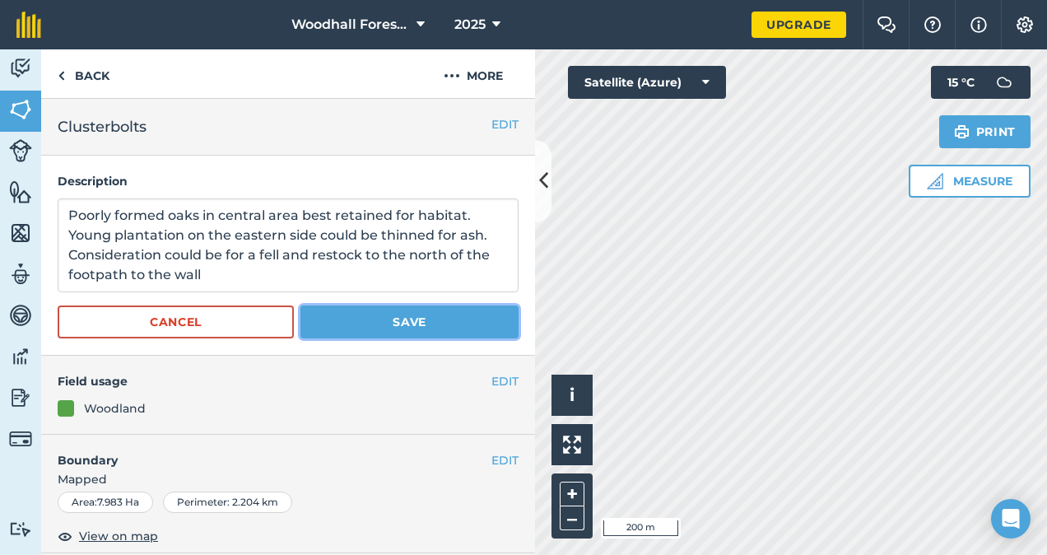
click at [415, 313] on button "Save" at bounding box center [410, 322] width 218 height 33
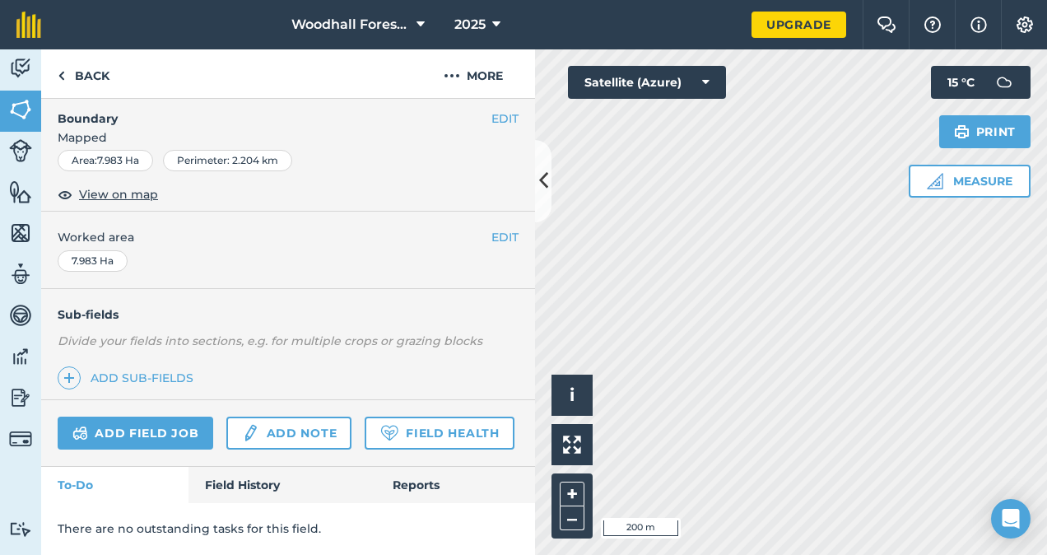
scroll to position [299, 0]
click at [155, 417] on link "Add field job" at bounding box center [136, 433] width 156 height 33
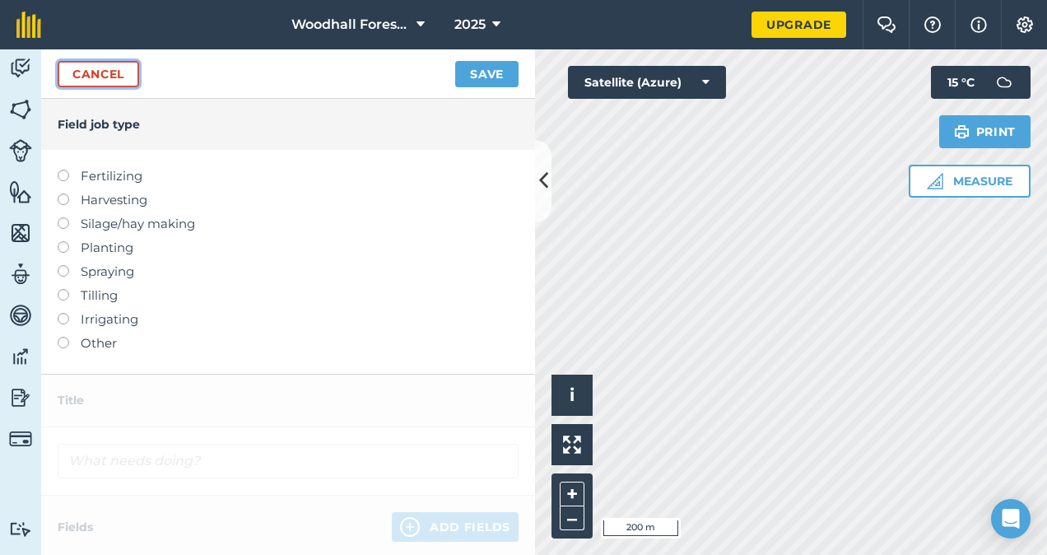
click at [96, 71] on link "Cancel" at bounding box center [99, 74] width 82 height 26
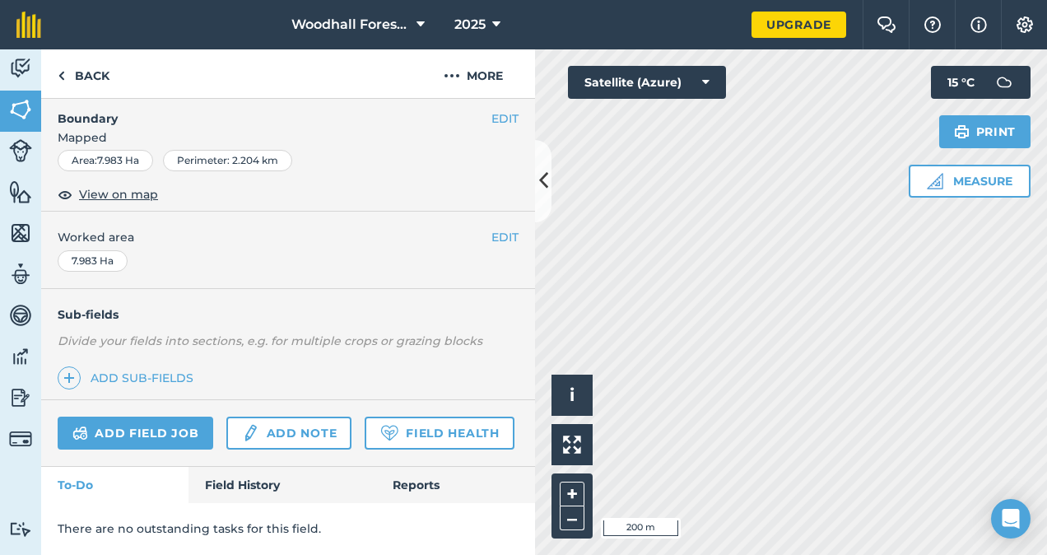
scroll to position [299, 0]
click at [245, 483] on link "Field History" at bounding box center [282, 485] width 187 height 36
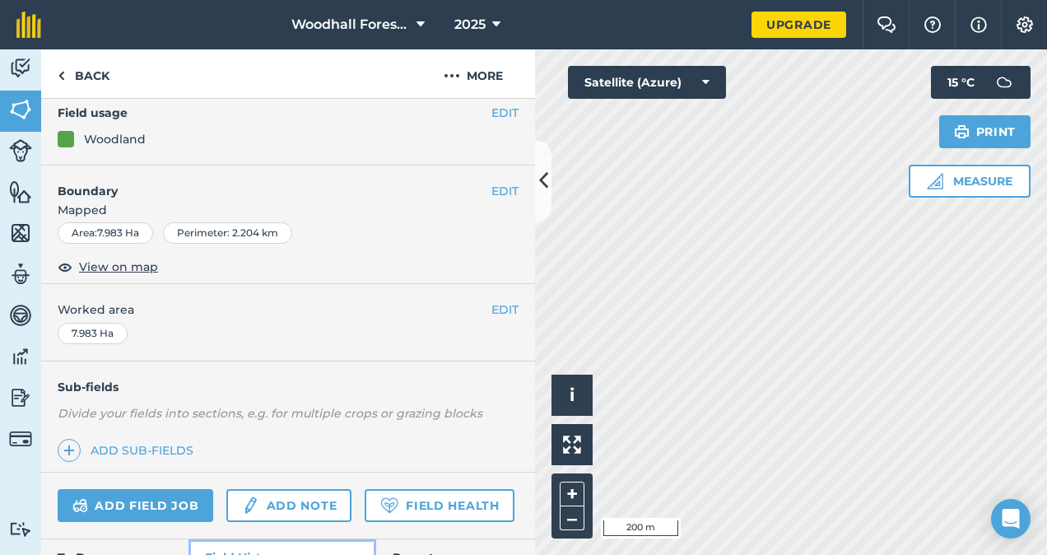
scroll to position [163, 0]
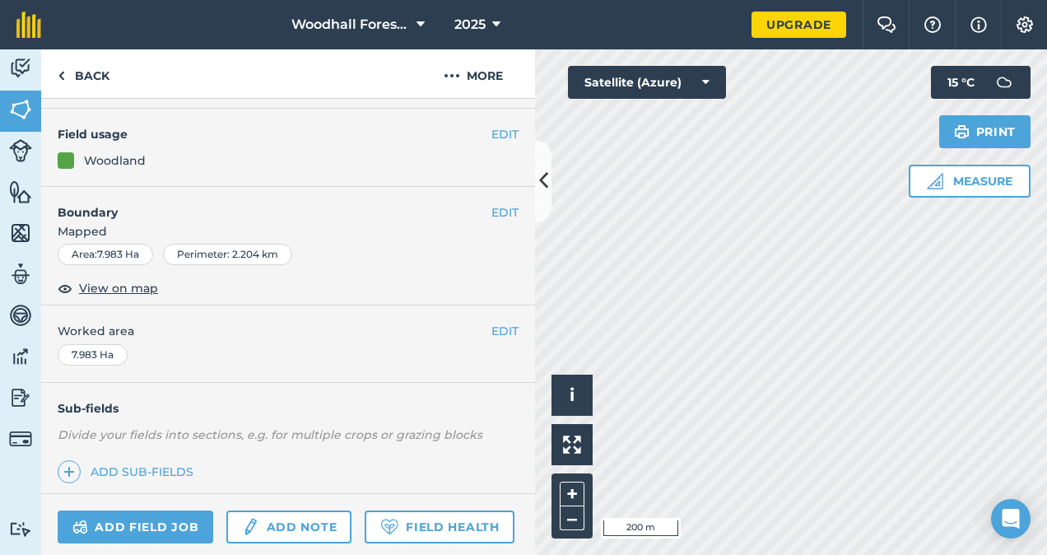
click at [945, 554] on html "Woodhall Forestry 2025 Upgrade Farm Chat Help Info Settings Map printing is not…" at bounding box center [523, 277] width 1047 height 555
click at [843, 554] on html "Woodhall Forestry 2025 Upgrade Farm Chat Help Info Settings Map printing is not…" at bounding box center [523, 277] width 1047 height 555
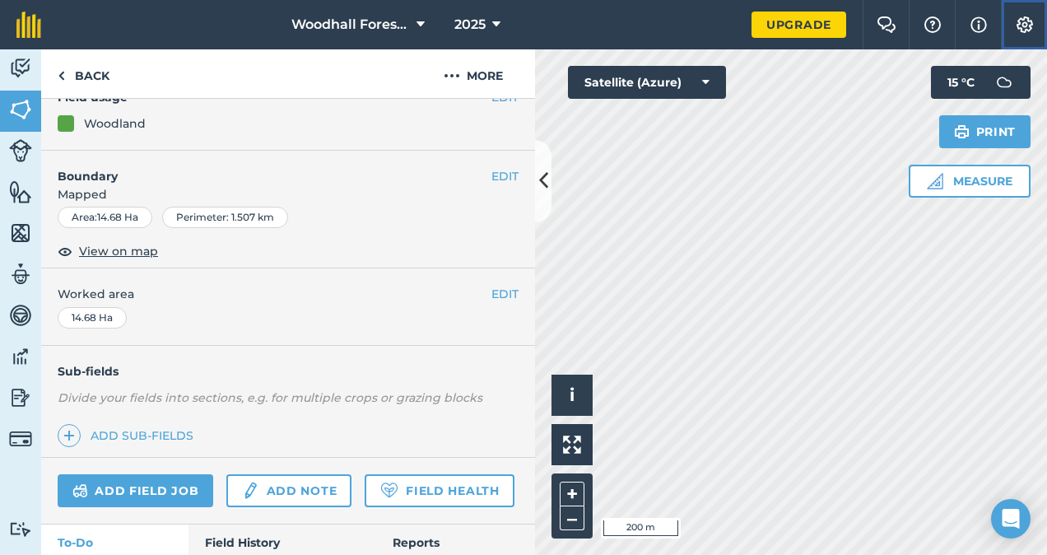
click at [1020, 33] on button "Settings" at bounding box center [1024, 24] width 46 height 49
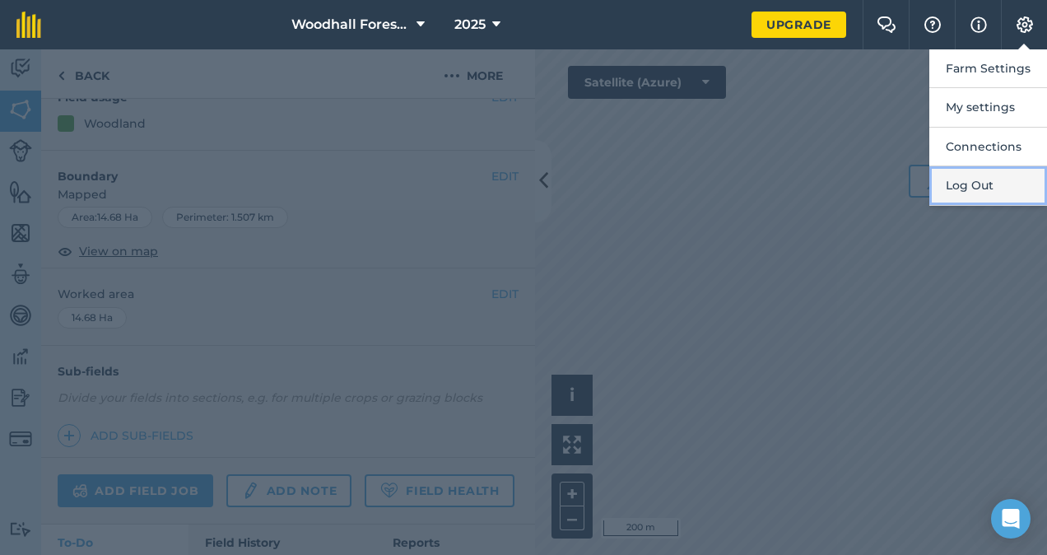
click at [963, 188] on button "Log Out" at bounding box center [989, 185] width 118 height 39
